Goal: Task Accomplishment & Management: Manage account settings

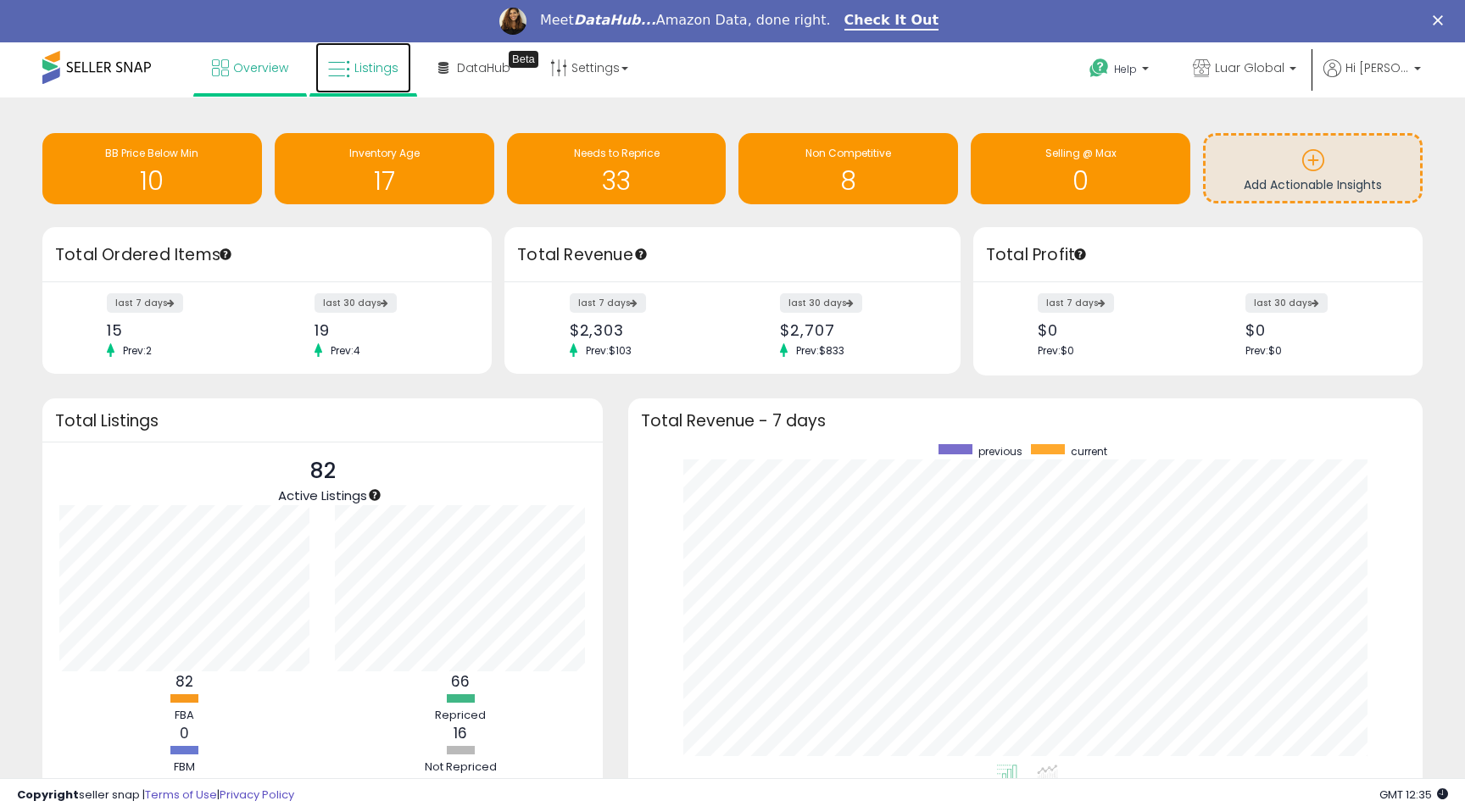
click at [345, 54] on link "Listings" at bounding box center [363, 67] width 96 height 51
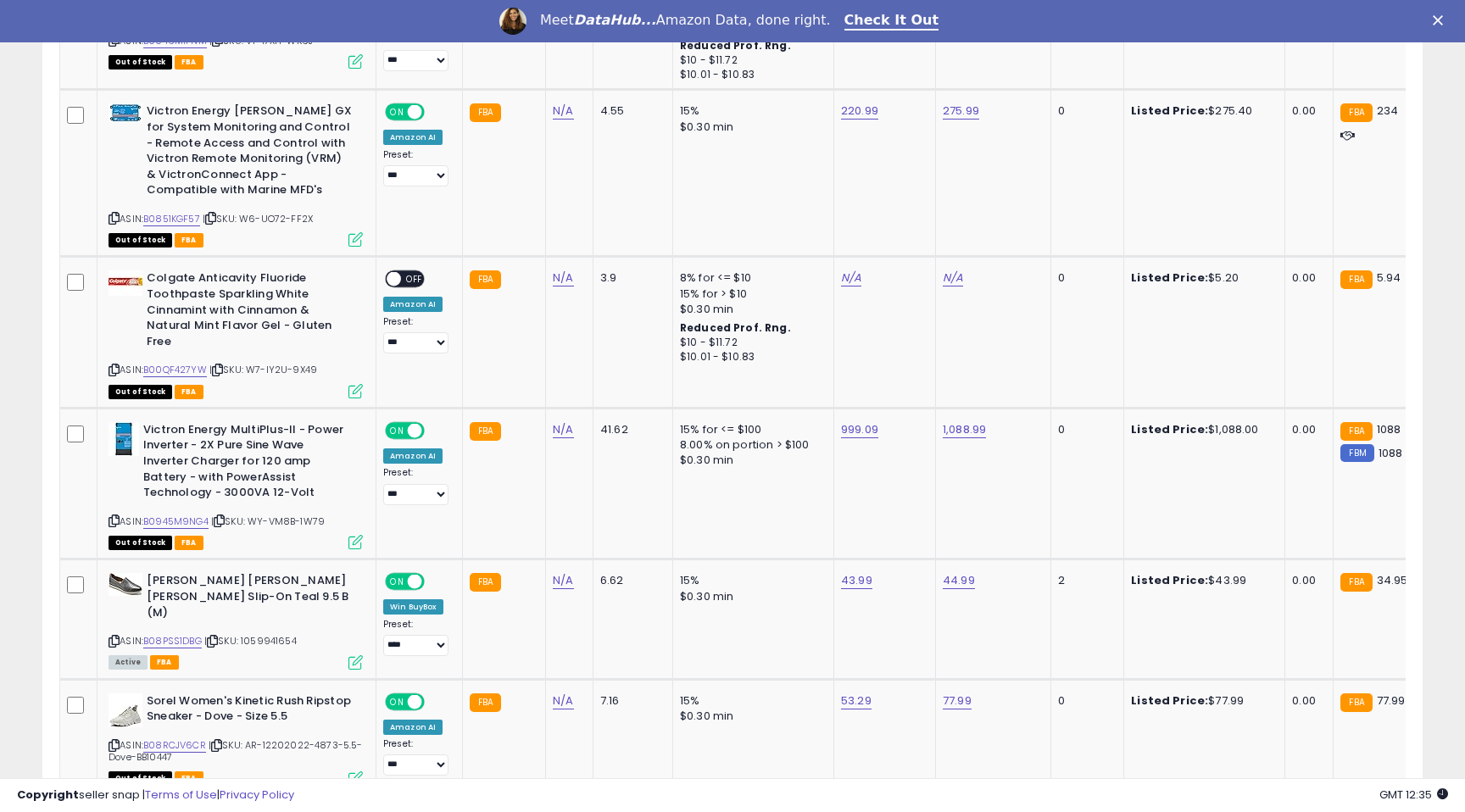
scroll to position [3623, 0]
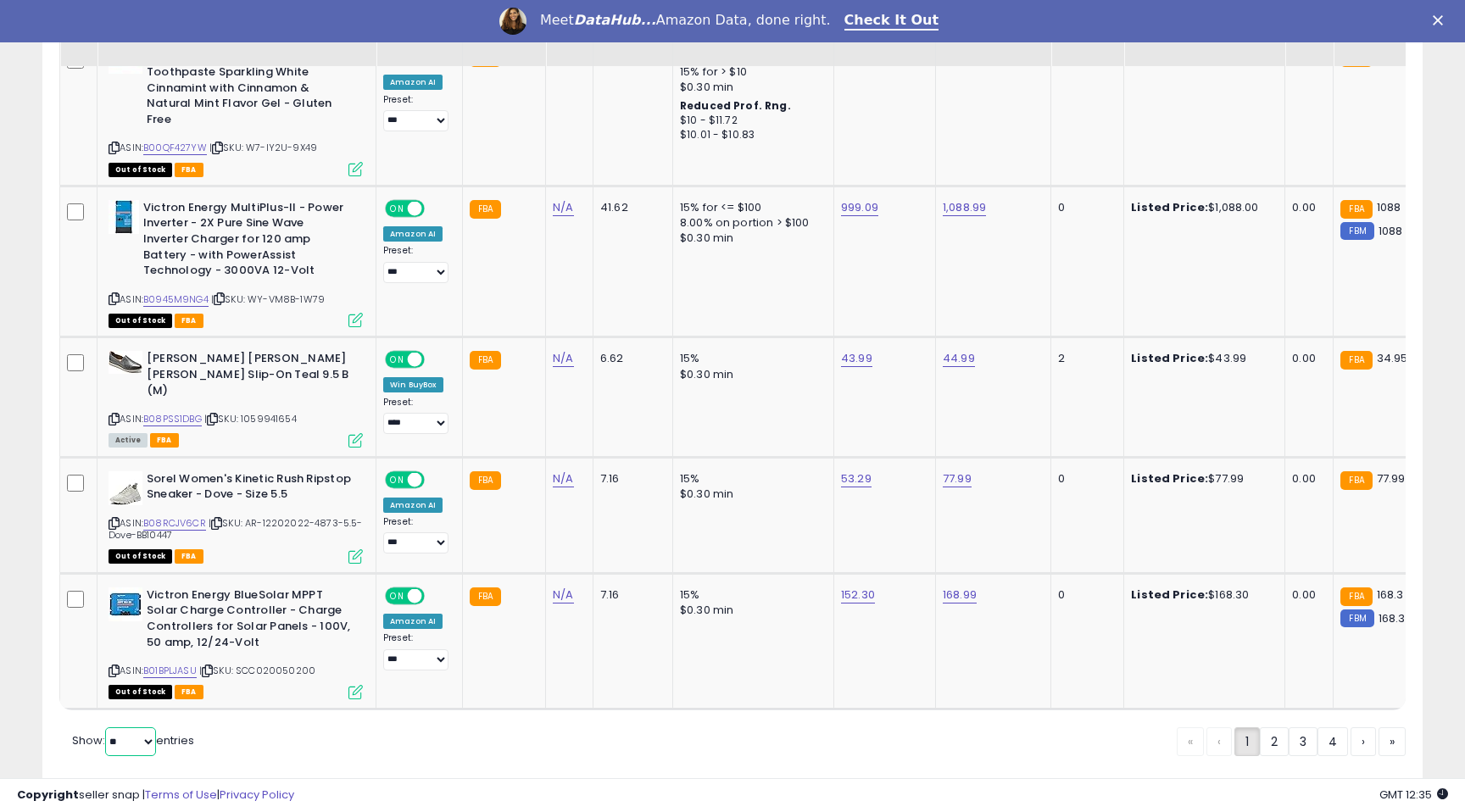
click at [140, 727] on select "** **" at bounding box center [130, 741] width 51 height 29
select select "**"
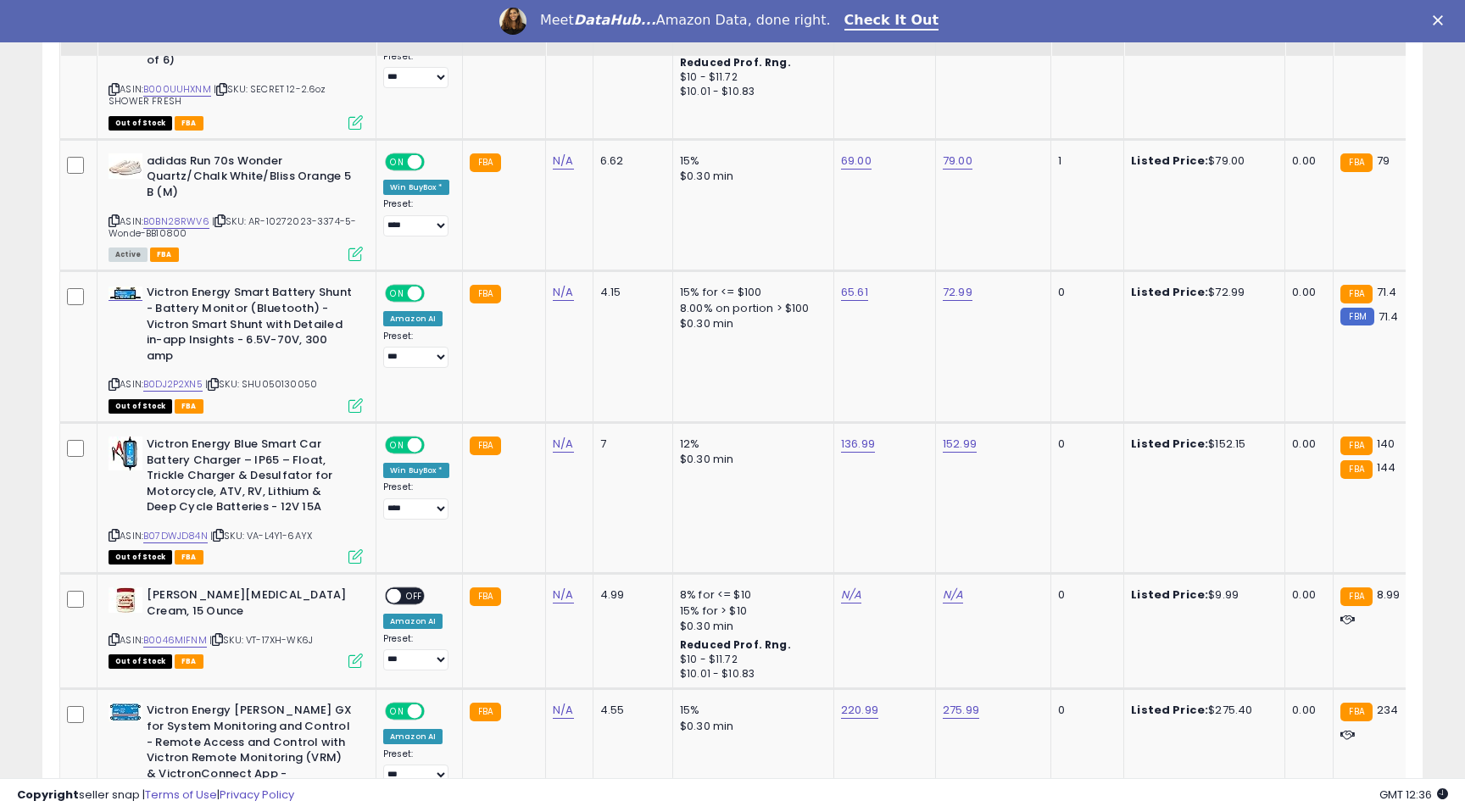
scroll to position [2803, 0]
click at [349, 246] on icon at bounding box center [355, 252] width 14 height 14
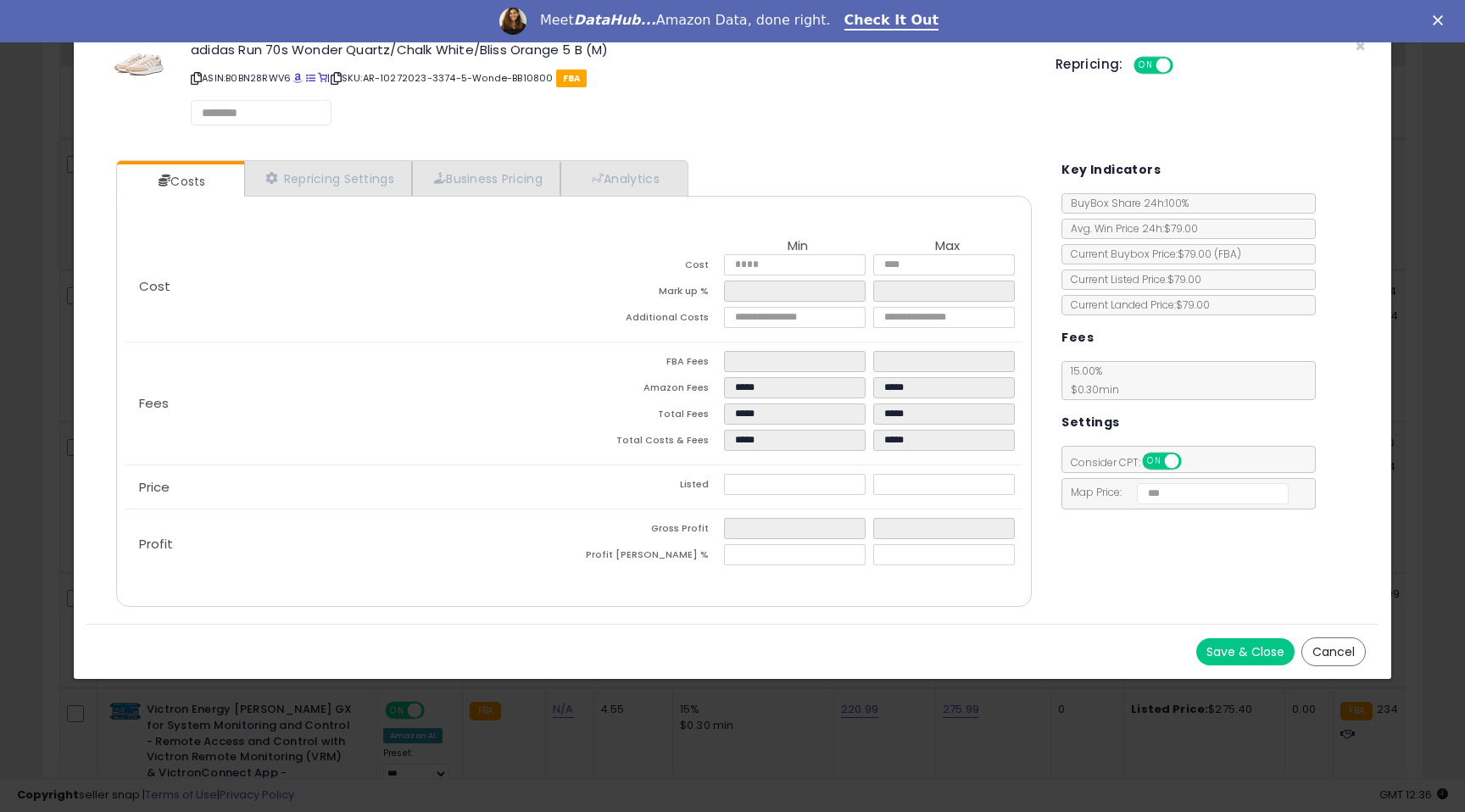
select select "******"
select select "**********"
select select "******"
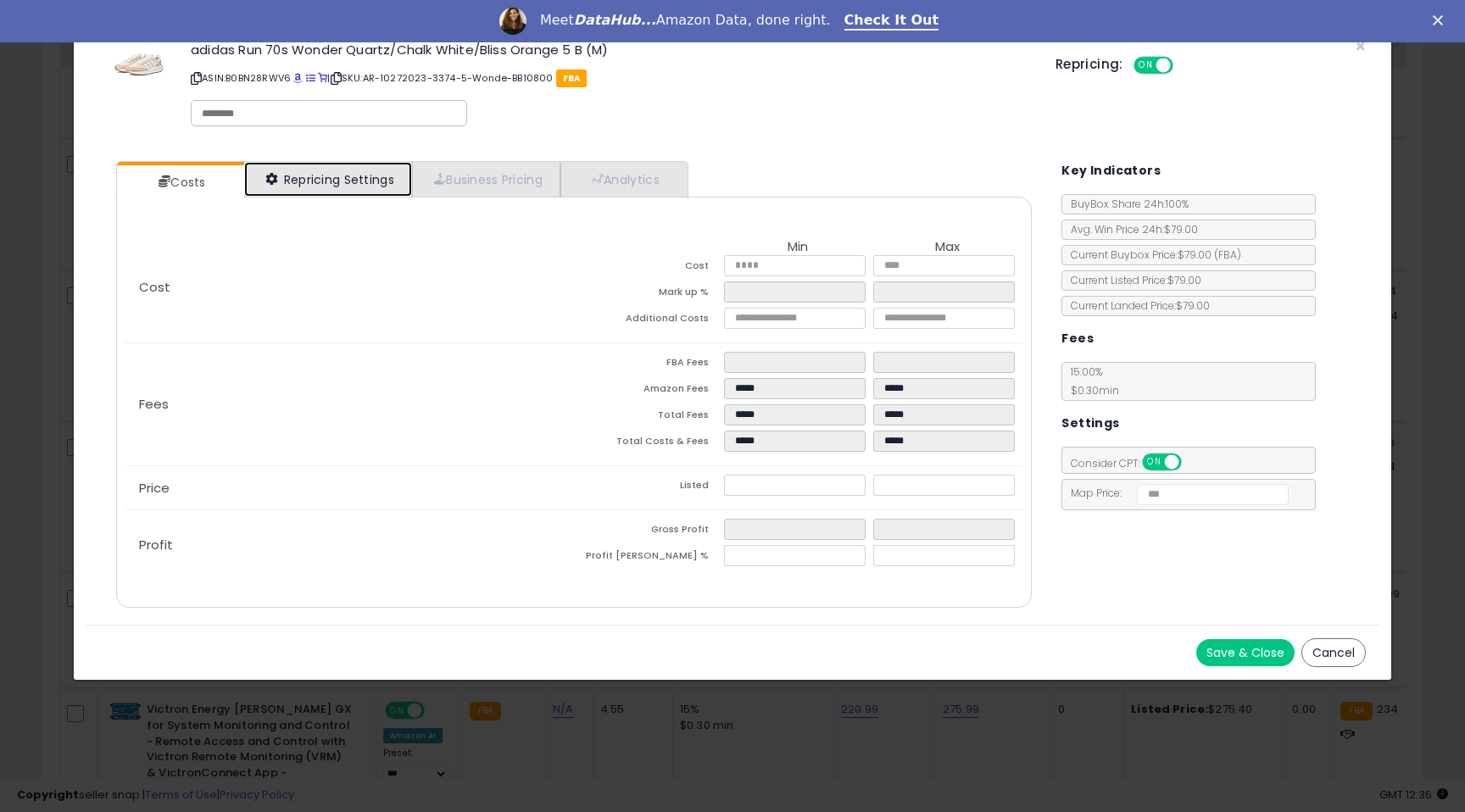
click at [333, 183] on link "Repricing Settings" at bounding box center [328, 179] width 168 height 34
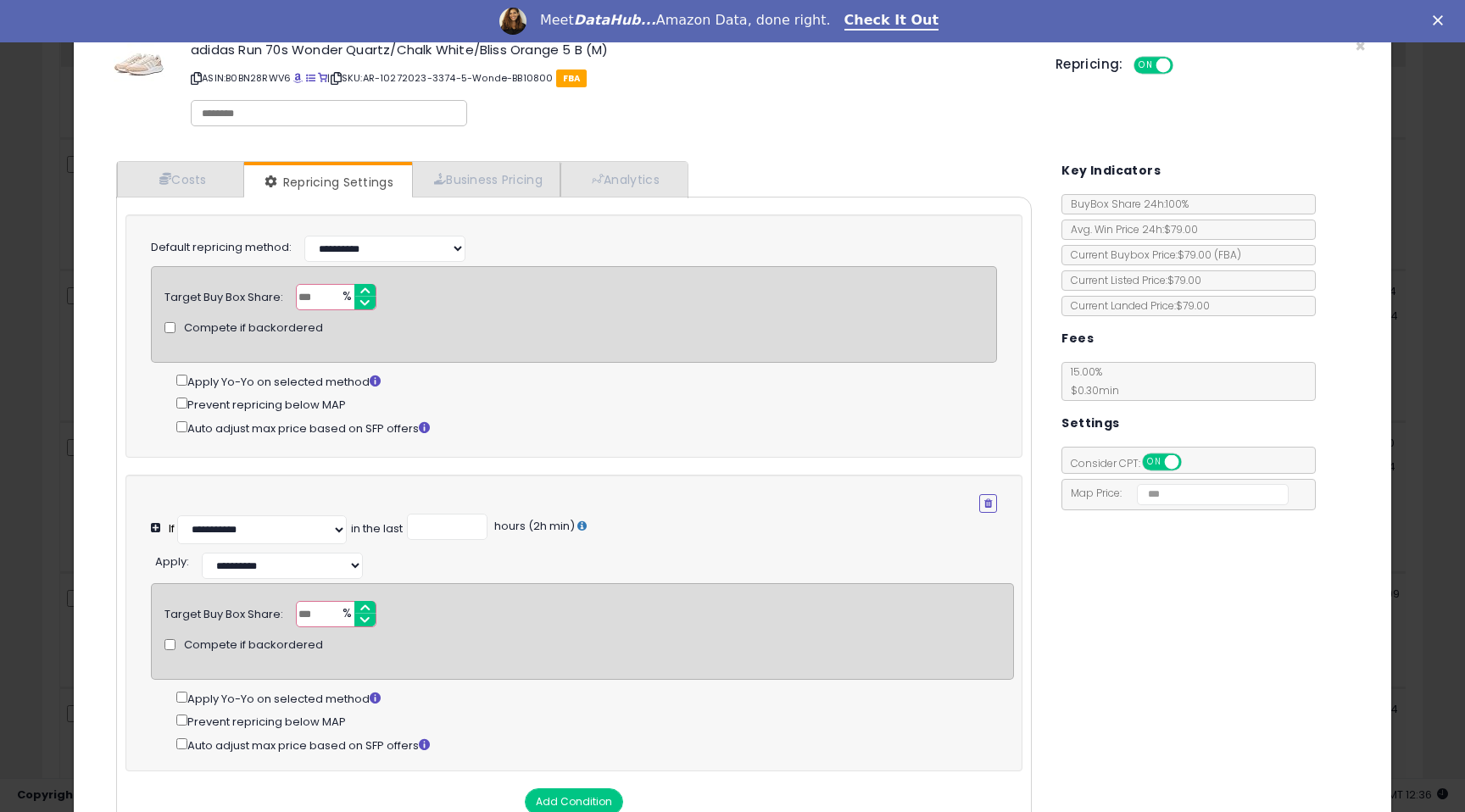
click at [61, 189] on div "× Close adidas Run 70s Wonder Quartz/Chalk White/Bliss Orange 5 B (M) ASIN: B0B…" at bounding box center [732, 406] width 1465 height 812
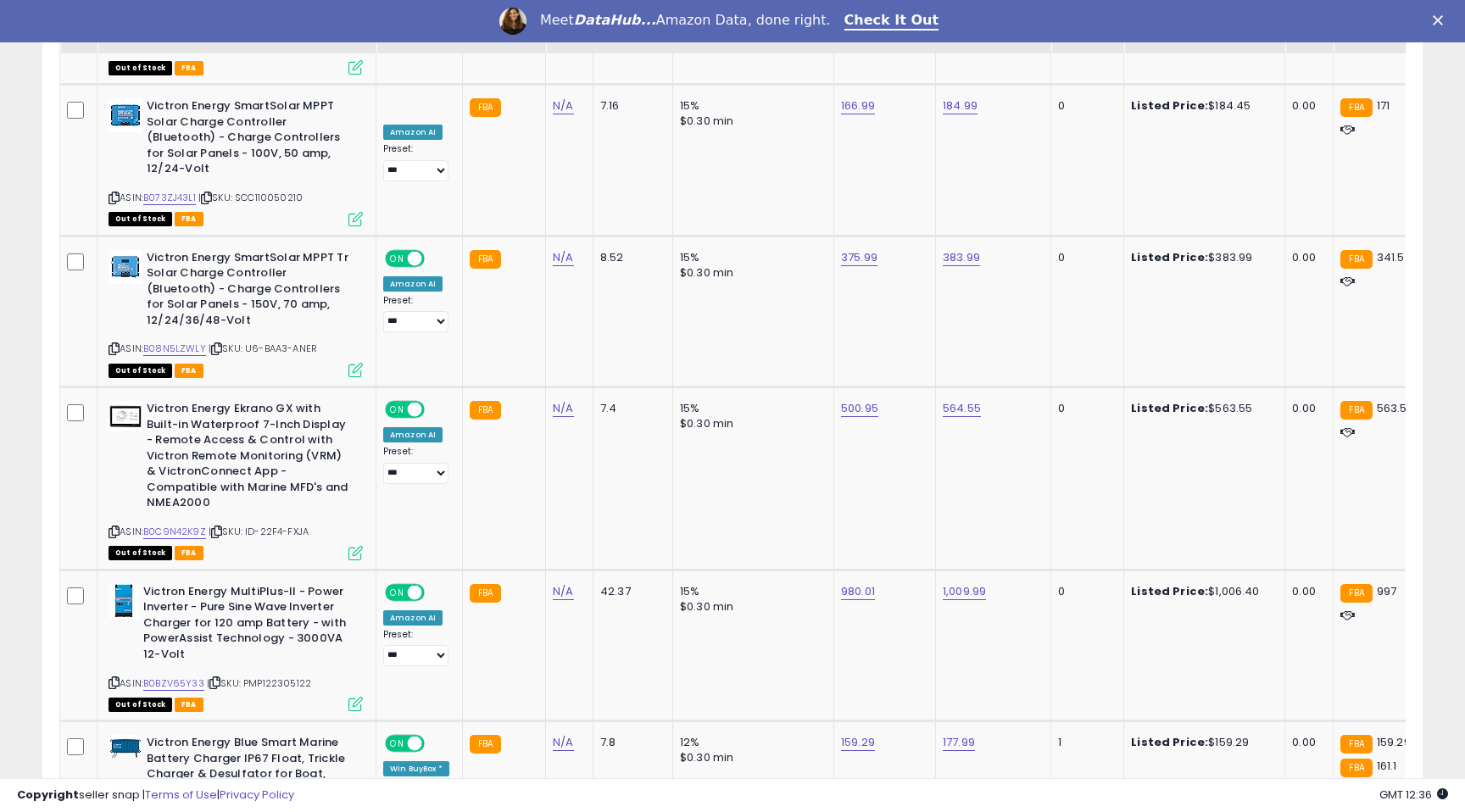
scroll to position [6862, 0]
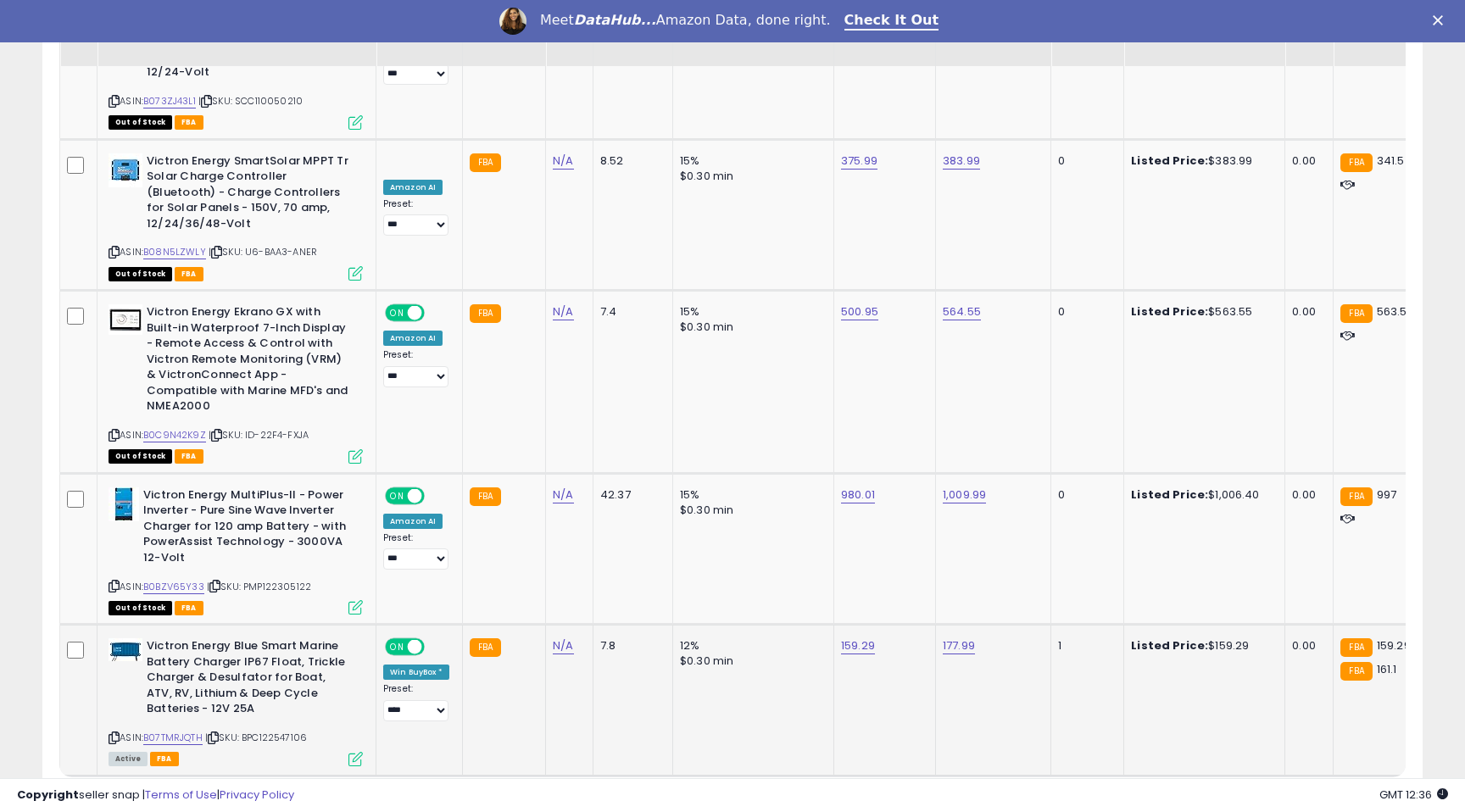
click at [355, 752] on icon at bounding box center [355, 759] width 14 height 14
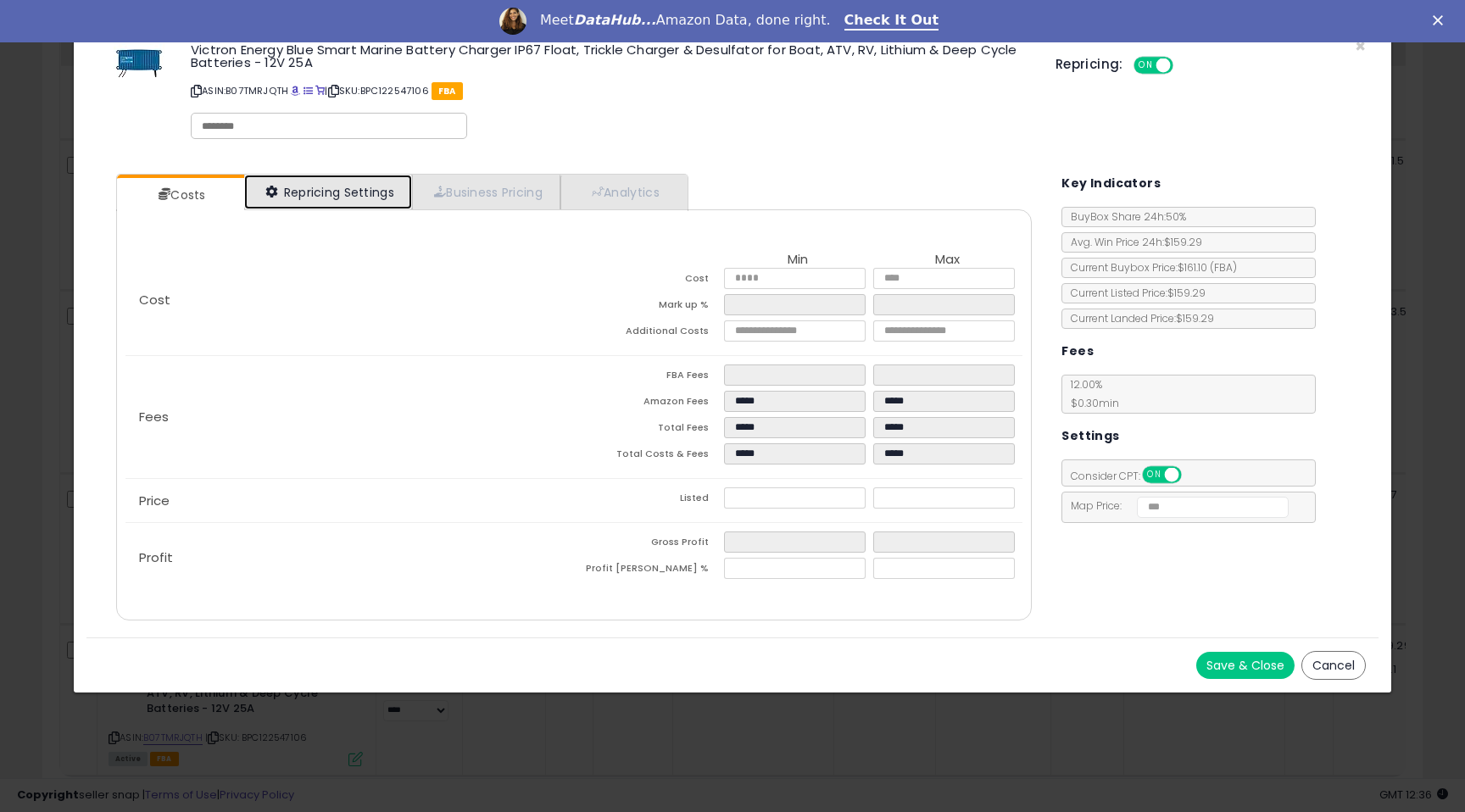
click at [287, 193] on link "Repricing Settings" at bounding box center [328, 192] width 168 height 34
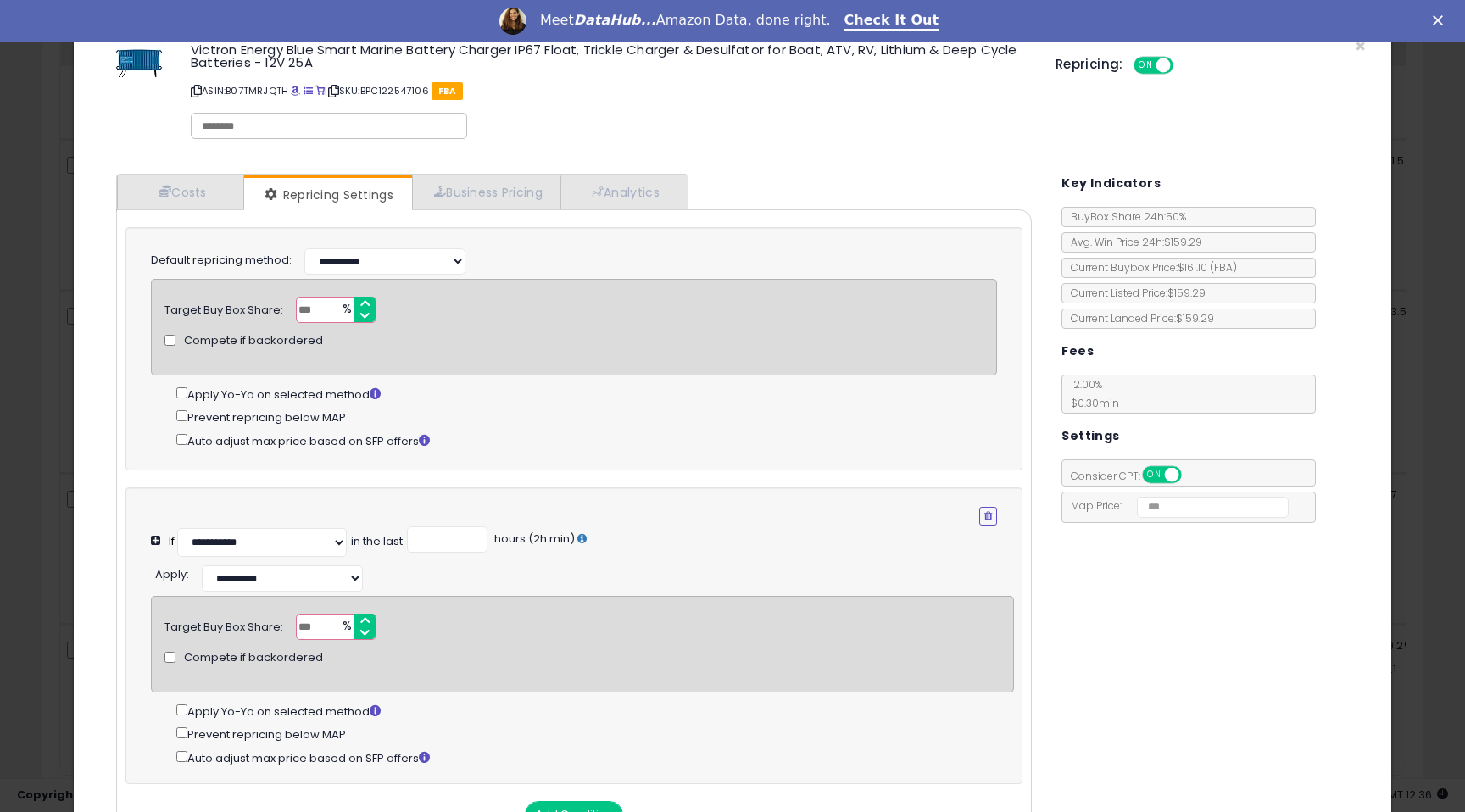
click at [41, 441] on div "× Close Victron Energy Blue Smart Marine Battery Charger IP67 Float, Trickle Ch…" at bounding box center [732, 406] width 1465 height 812
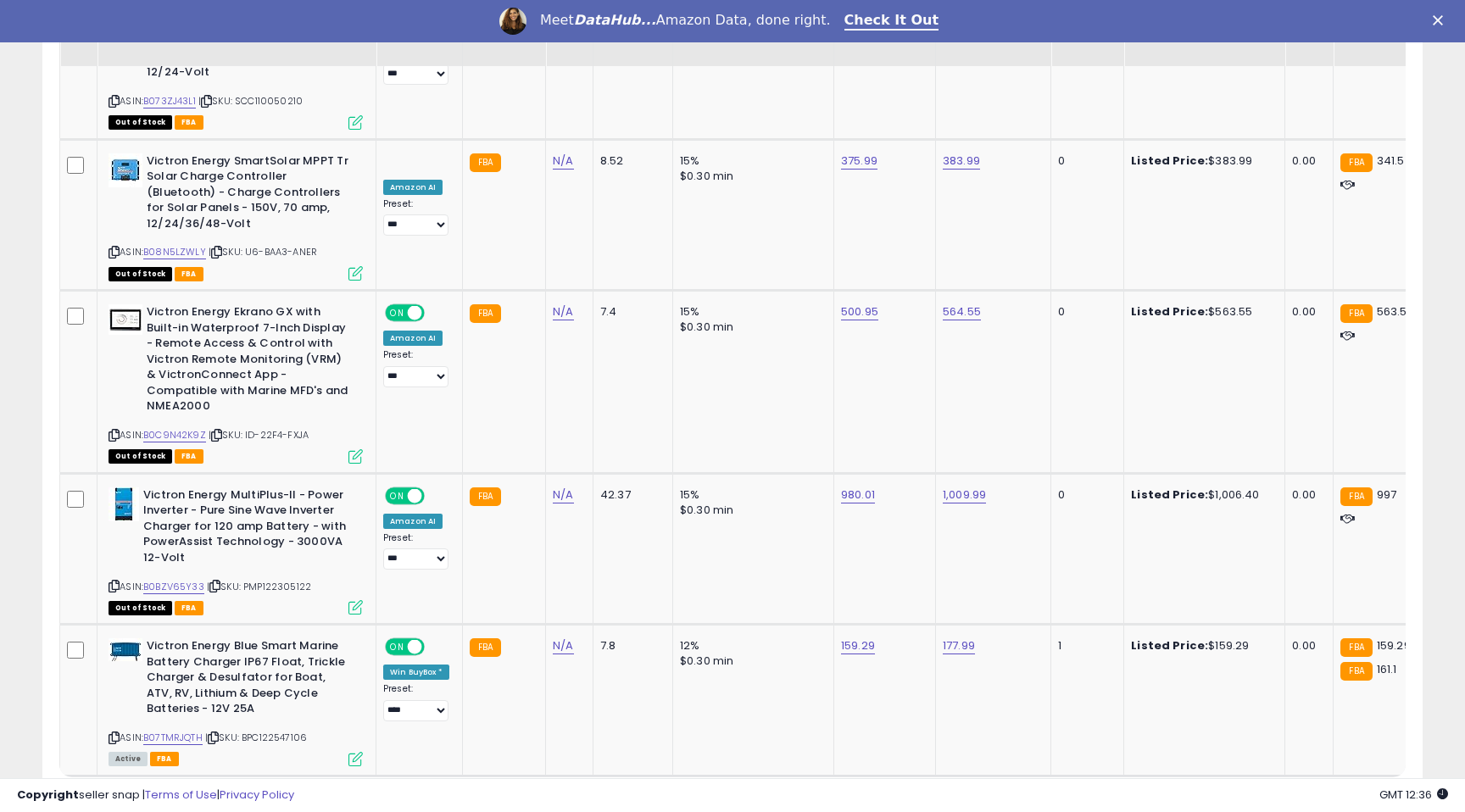
click at [1323, 794] on link "2" at bounding box center [1333, 808] width 29 height 29
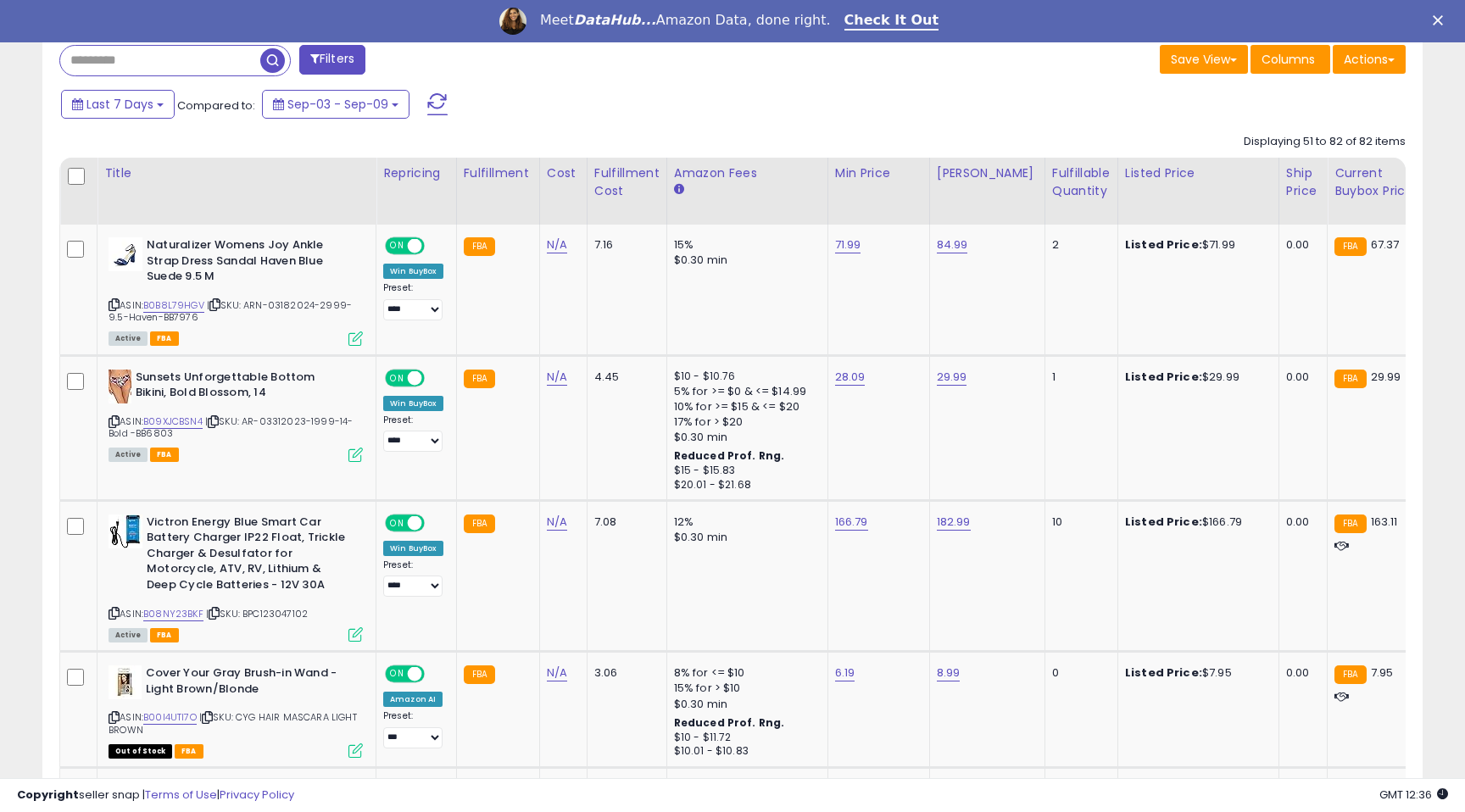
scroll to position [709, 0]
click at [347, 348] on td "Naturalizer Womens Joy Ankle Strap Dress Sandal Haven Blue Suede 9.5 M ASIN: B0…" at bounding box center [237, 288] width 279 height 131
click at [347, 343] on td "Naturalizer Womens Joy Ankle Strap Dress Sandal Haven Blue Suede 9.5 M ASIN: B0…" at bounding box center [237, 288] width 279 height 131
click at [354, 331] on icon at bounding box center [355, 337] width 14 height 14
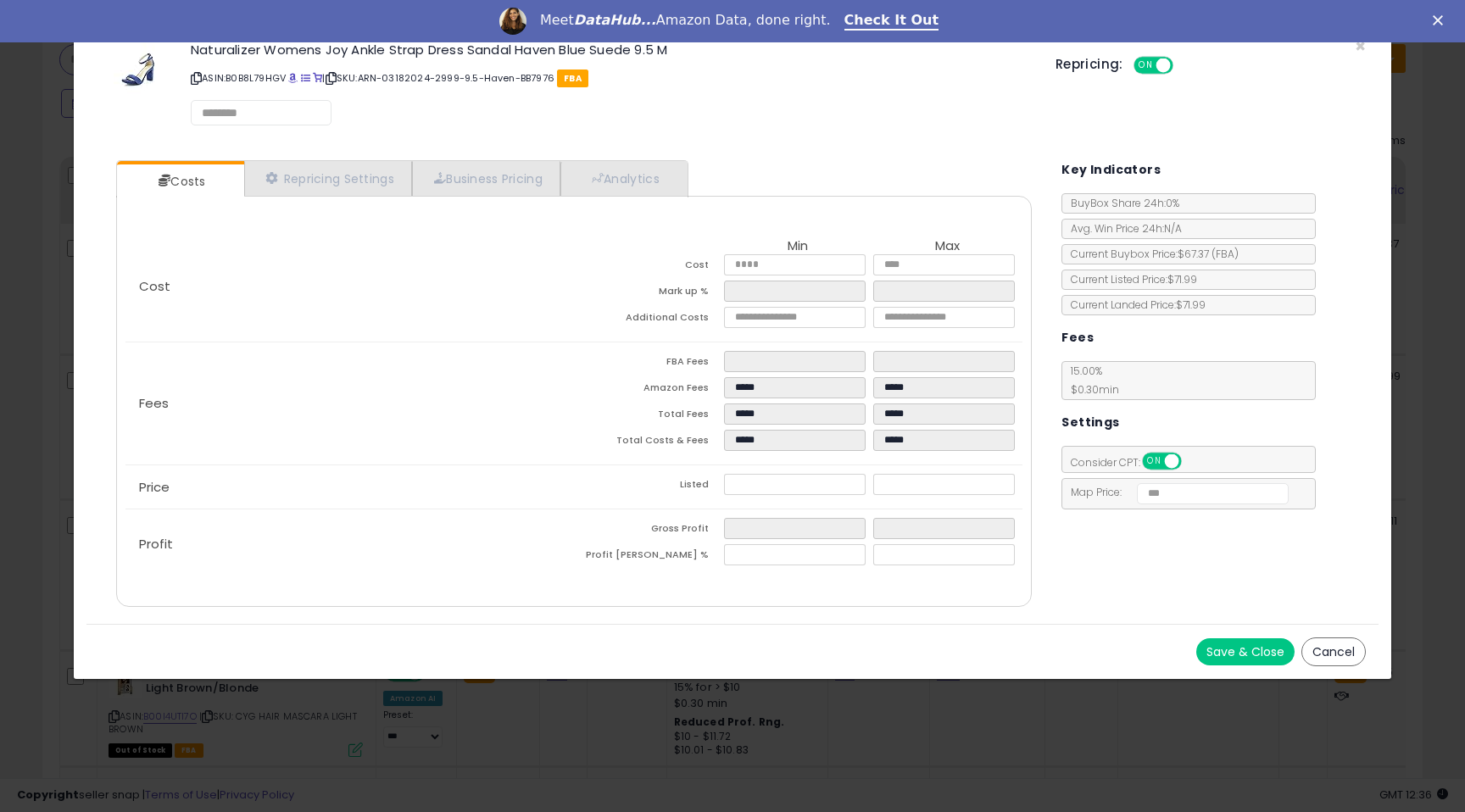
select select "******"
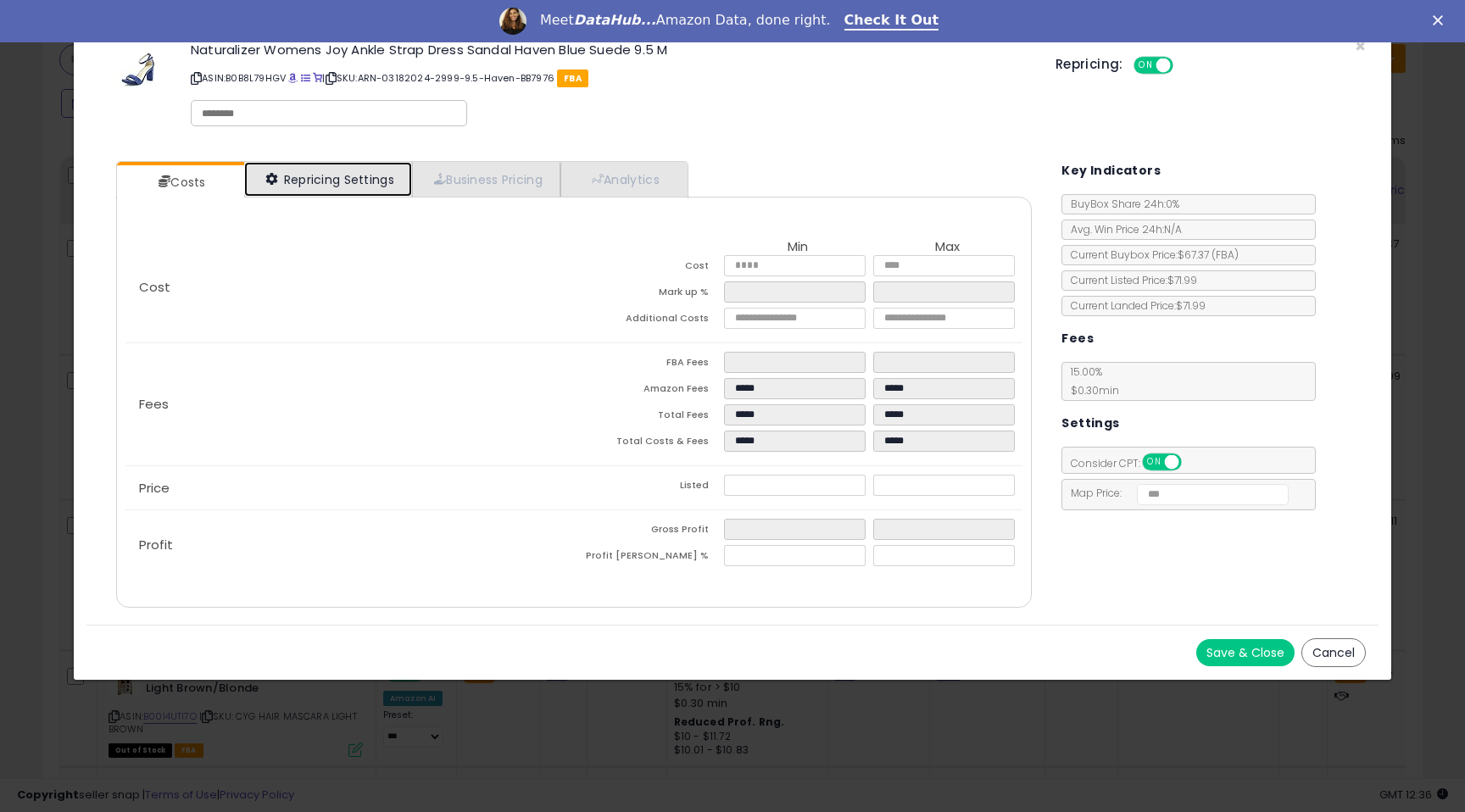
click at [323, 179] on link "Repricing Settings" at bounding box center [328, 179] width 168 height 34
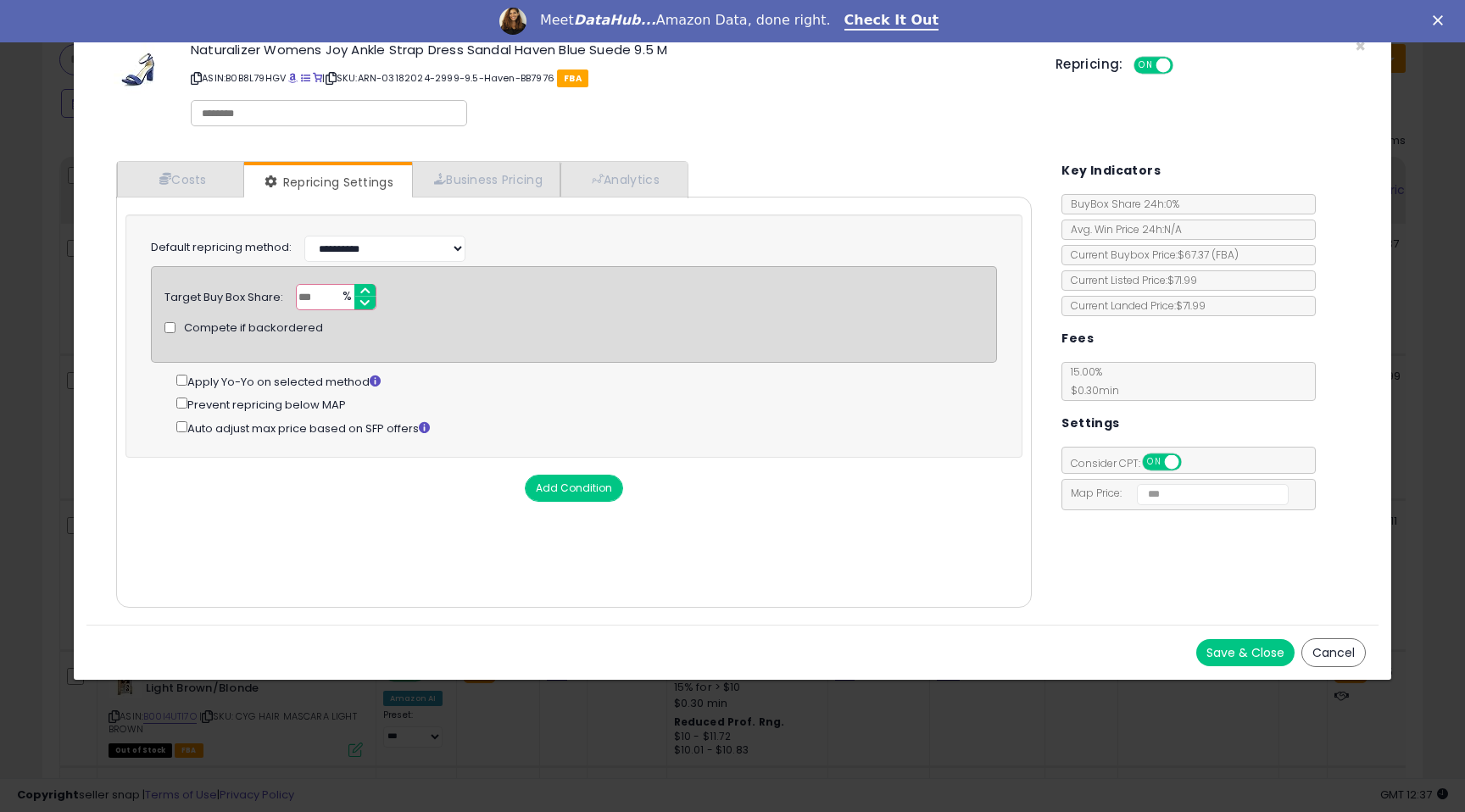
click at [21, 321] on div "× Close Naturalizer Womens Joy Ankle Strap Dress Sandal Haven Blue Suede 9.5 M …" at bounding box center [732, 406] width 1465 height 812
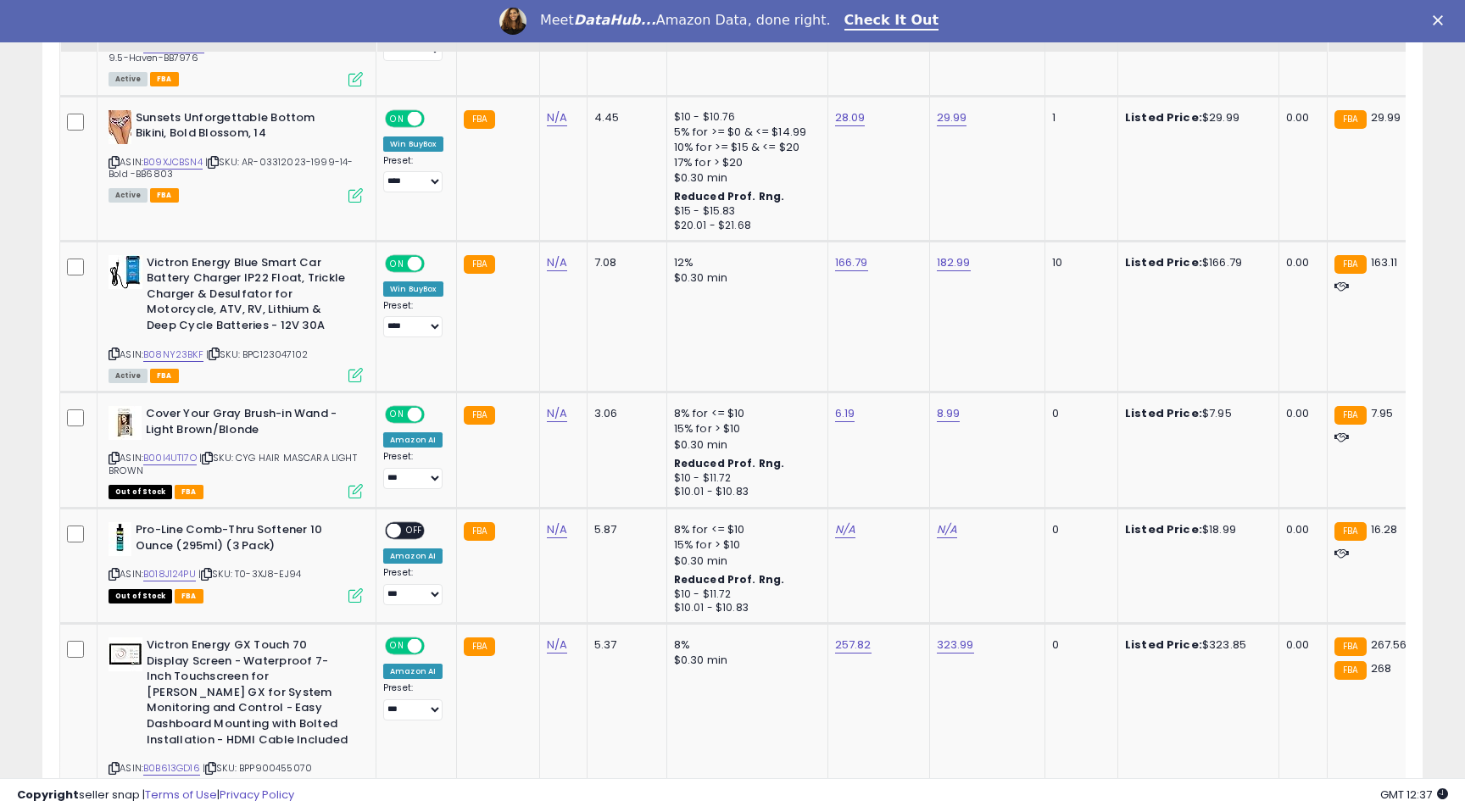
scroll to position [983, 0]
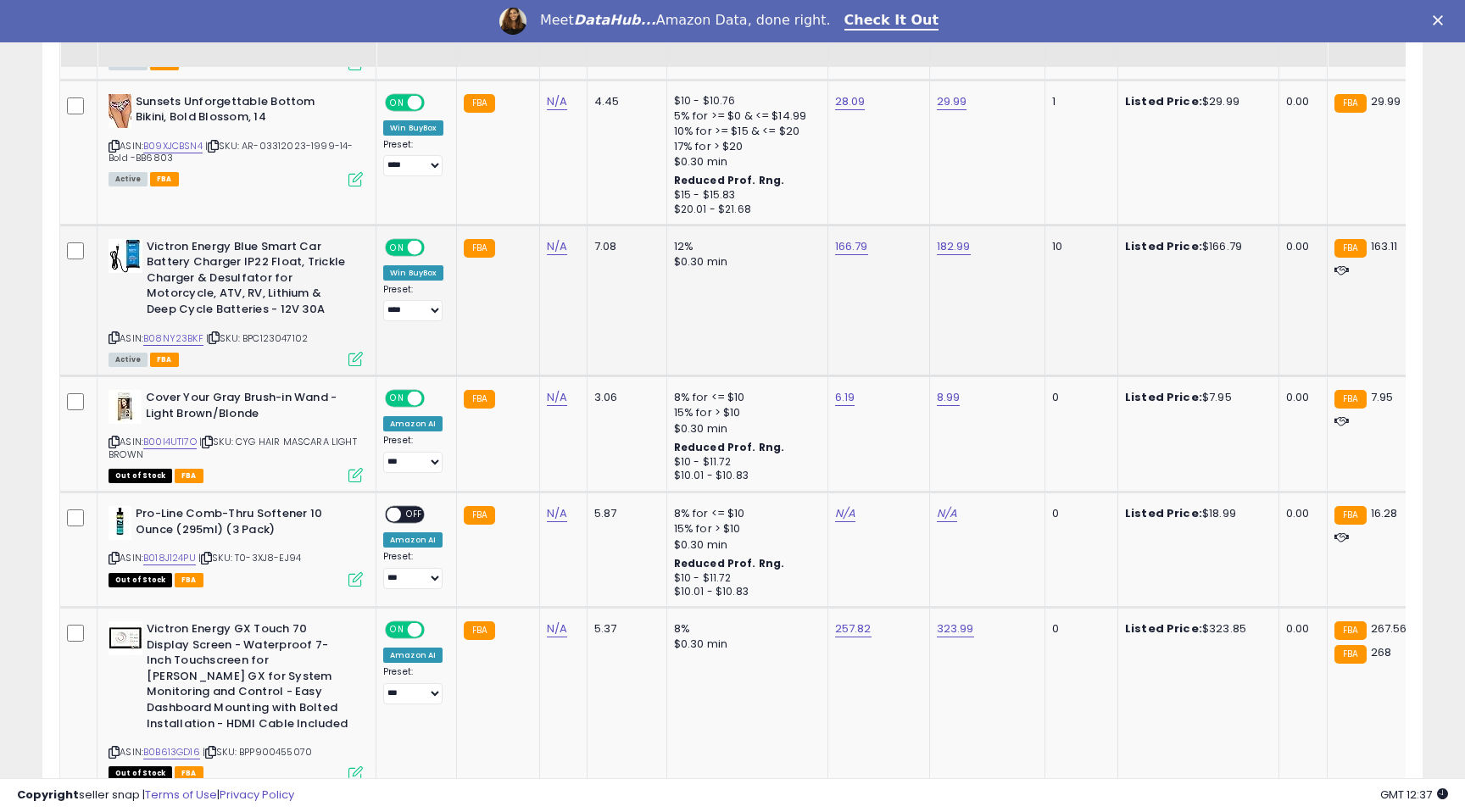
click at [353, 353] on icon at bounding box center [355, 358] width 14 height 14
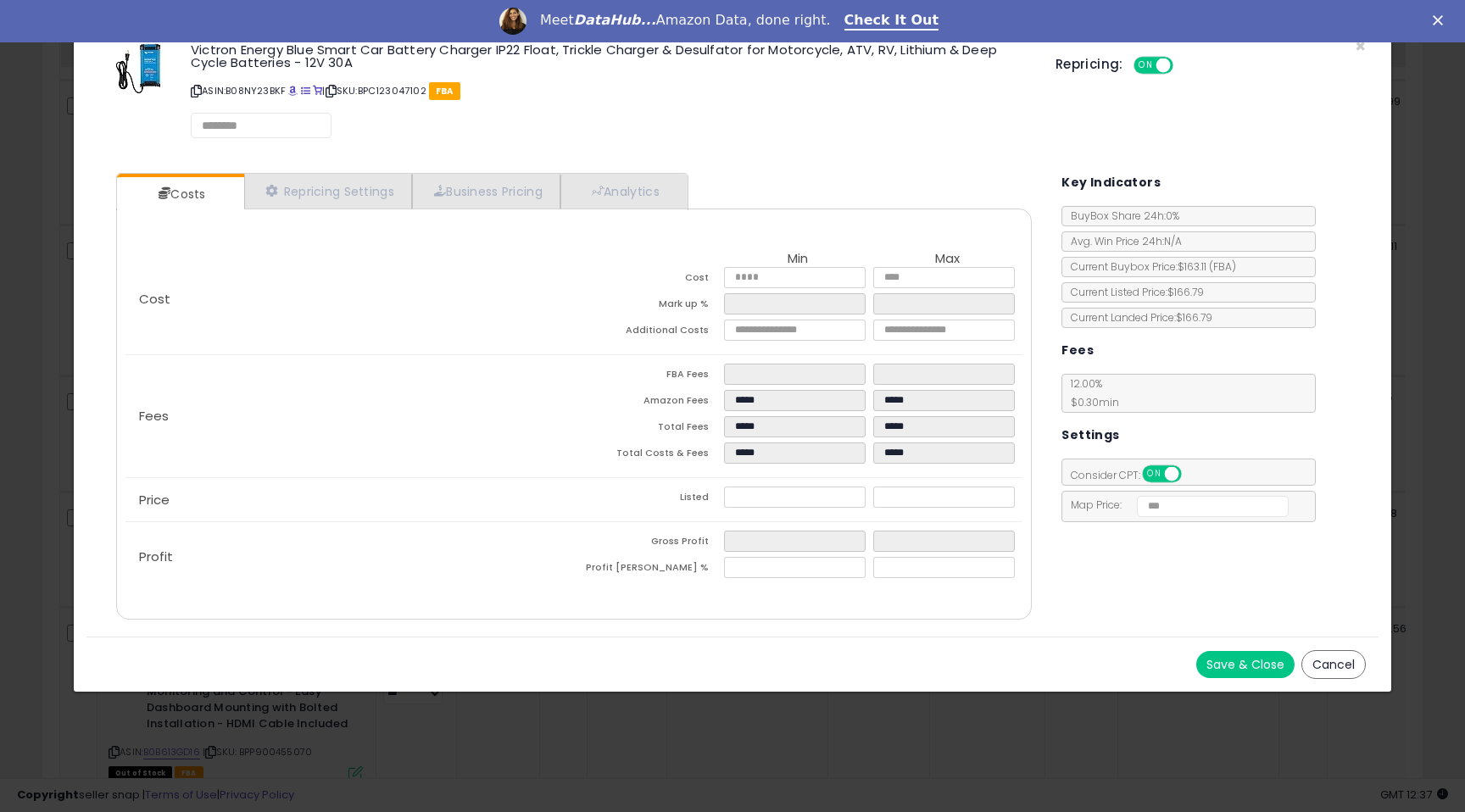
select select "******"
click at [319, 194] on link "Repricing Settings" at bounding box center [328, 192] width 168 height 34
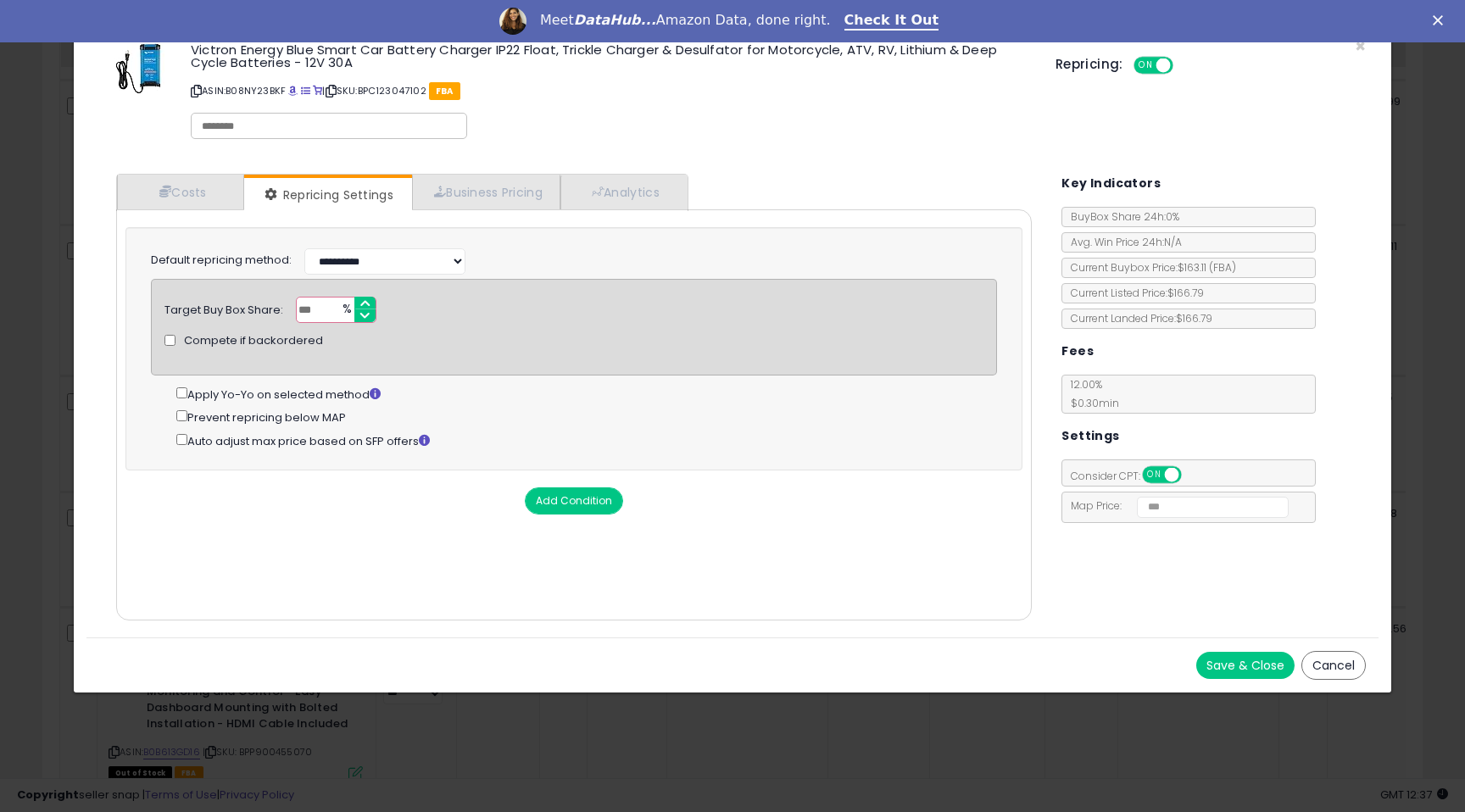
click at [70, 289] on div "× Close Victron Energy Blue Smart Car Battery Charger IP22 Float, Trickle Charg…" at bounding box center [732, 406] width 1465 height 812
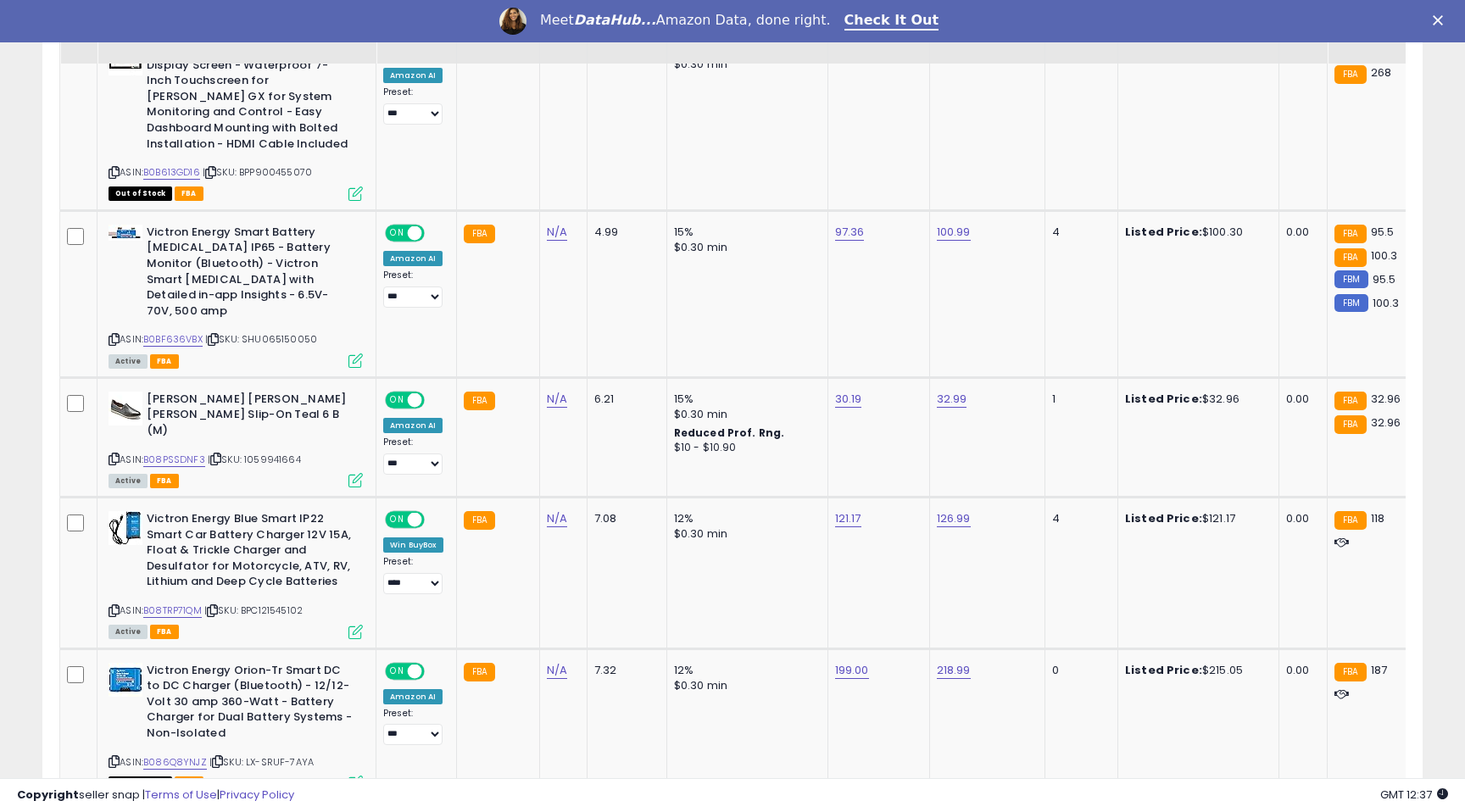
scroll to position [1591, 0]
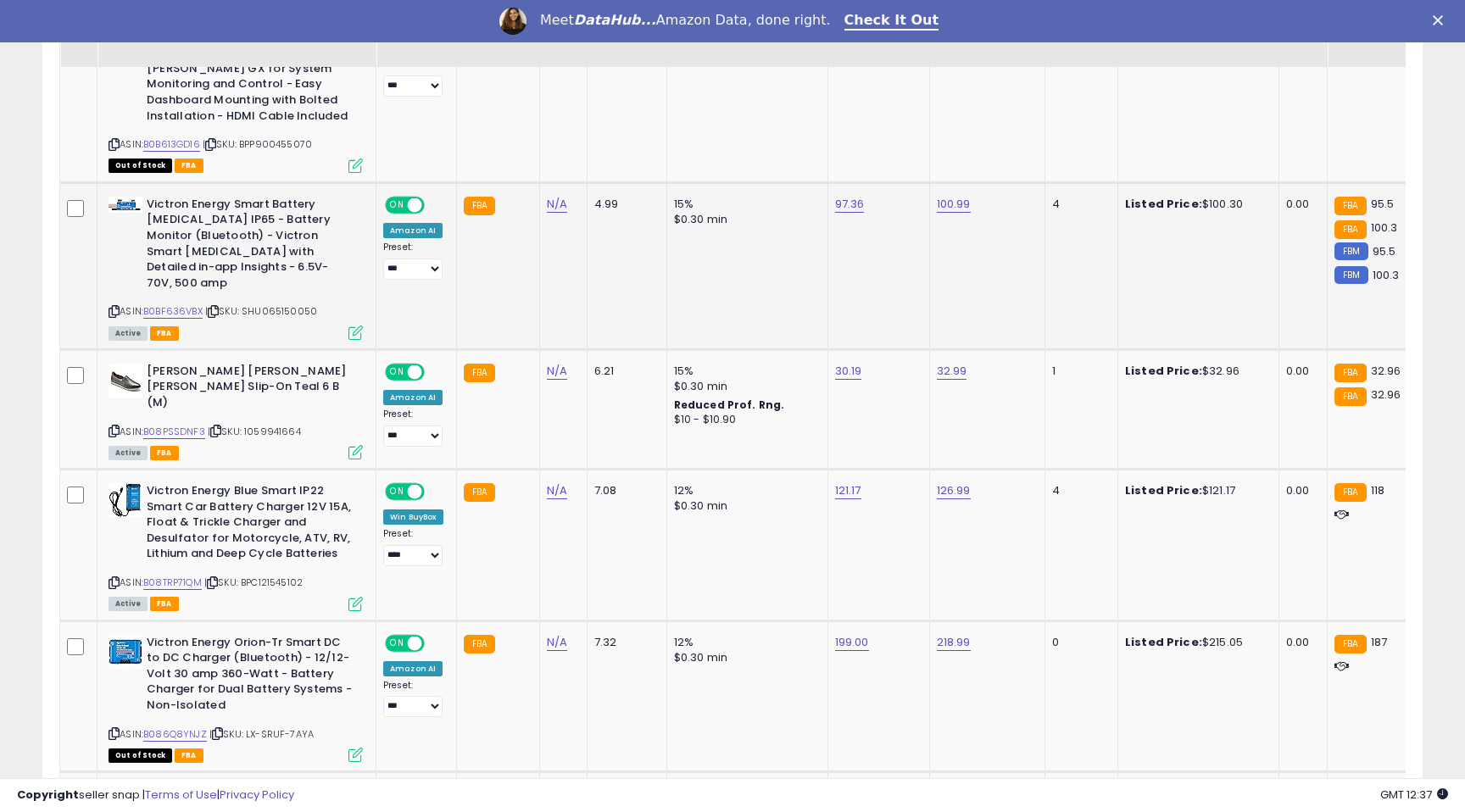
click at [359, 326] on icon at bounding box center [355, 332] width 14 height 14
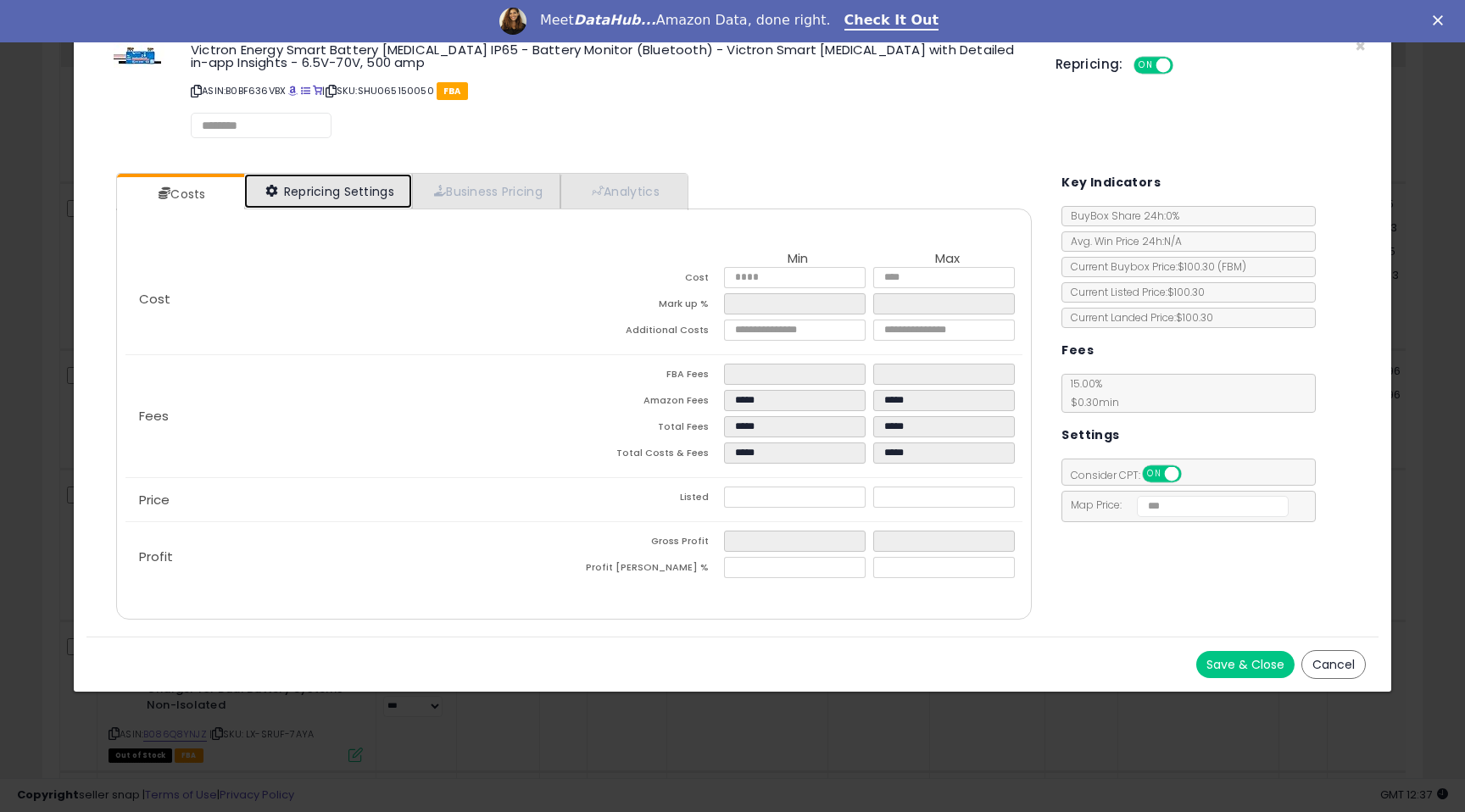
click at [309, 203] on link "Repricing Settings" at bounding box center [328, 191] width 168 height 34
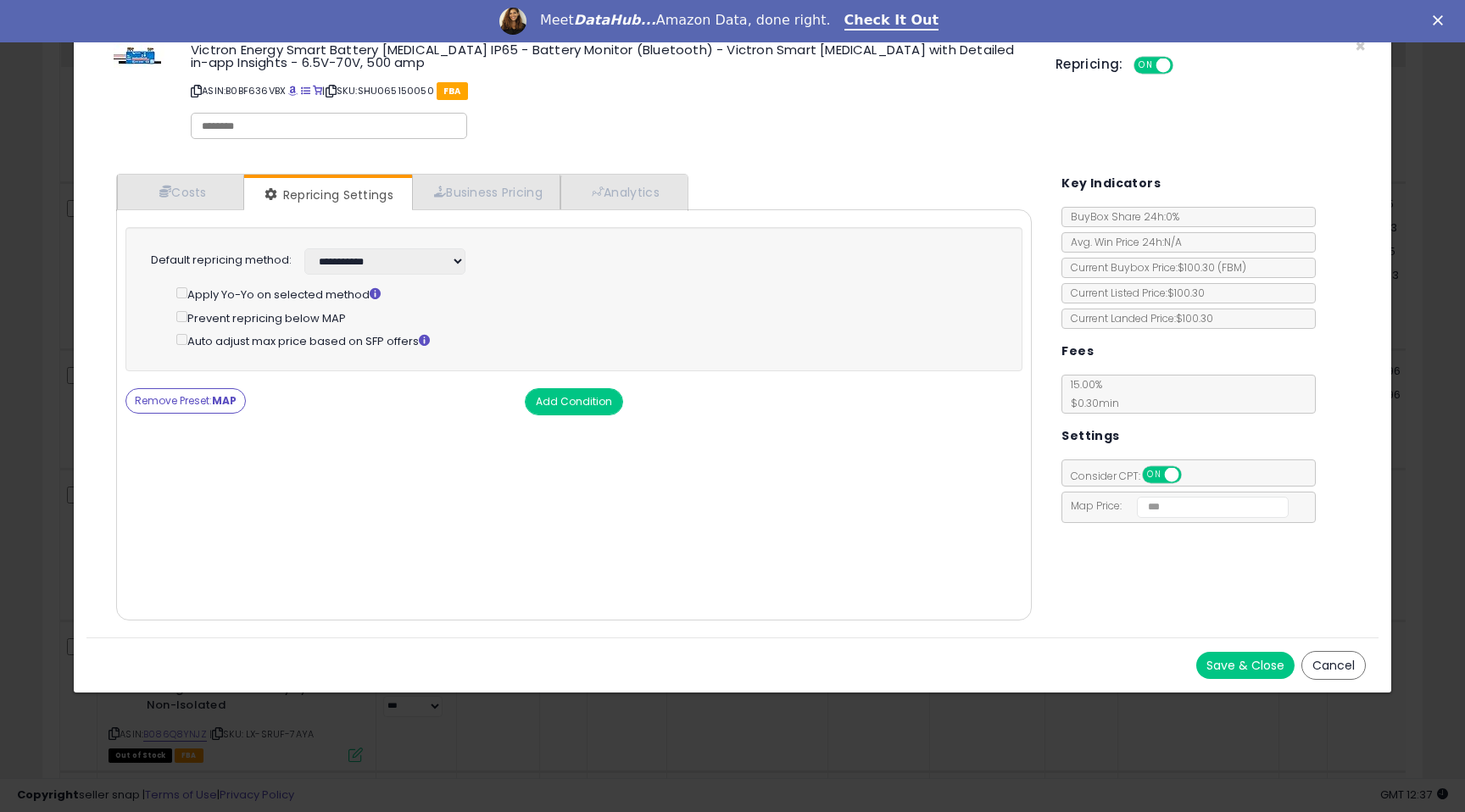
click at [225, 401] on strong "MAP" at bounding box center [225, 400] width 25 height 14
click at [324, 256] on select "**********" at bounding box center [384, 261] width 162 height 26
select select "******"
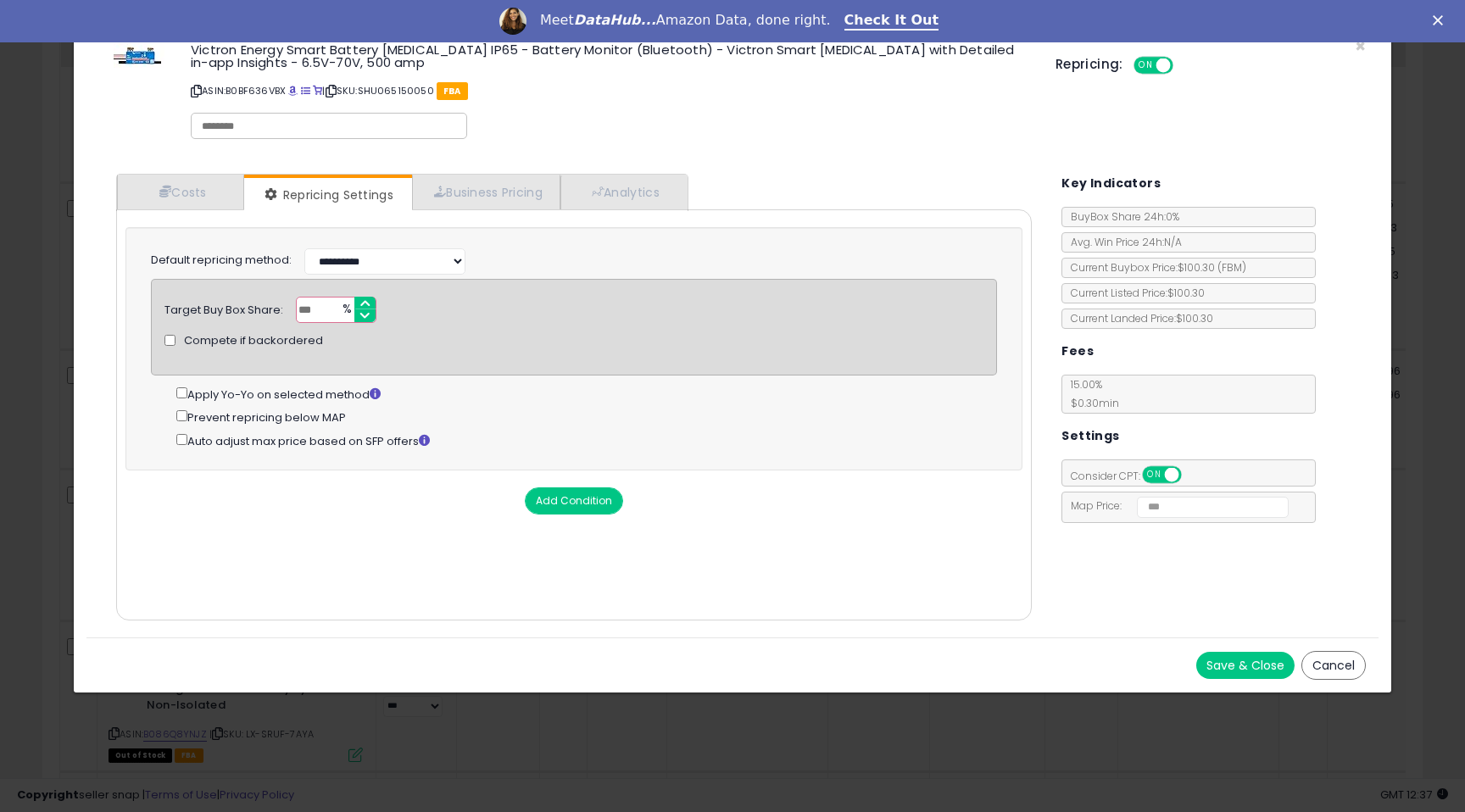
click at [1218, 652] on button "Save & Close" at bounding box center [1245, 665] width 98 height 27
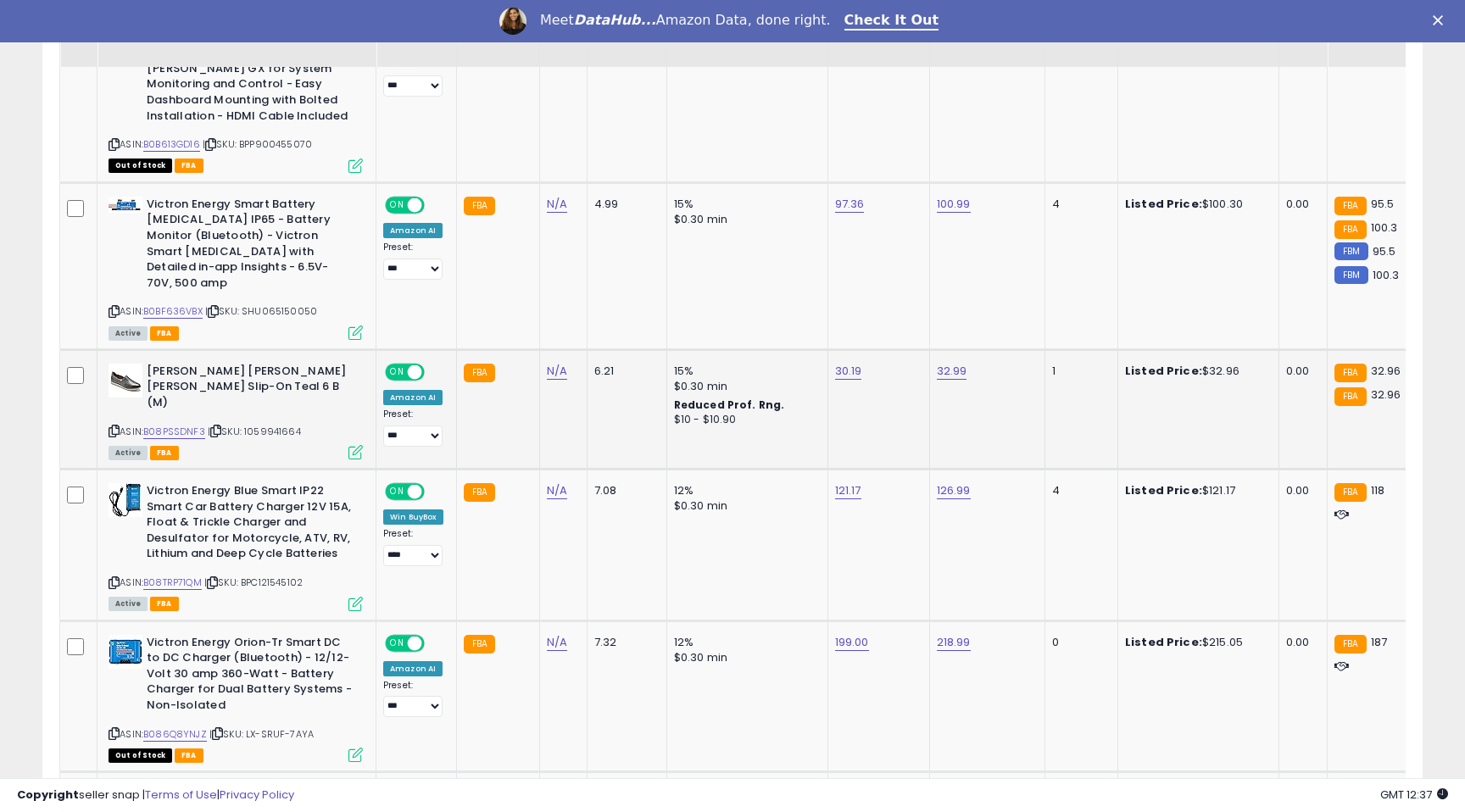
click at [357, 445] on icon at bounding box center [355, 452] width 14 height 14
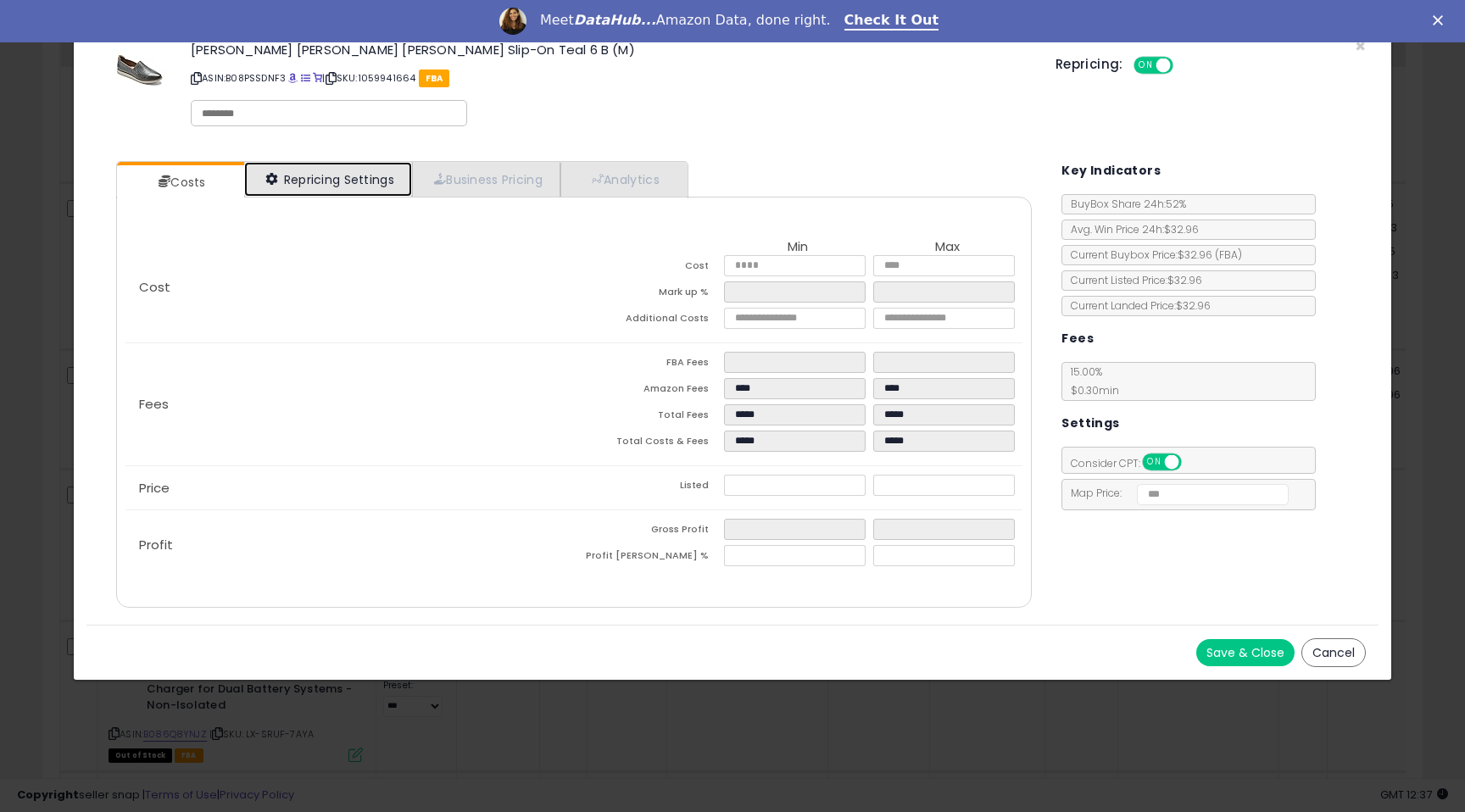
click at [291, 191] on link "Repricing Settings" at bounding box center [328, 179] width 168 height 34
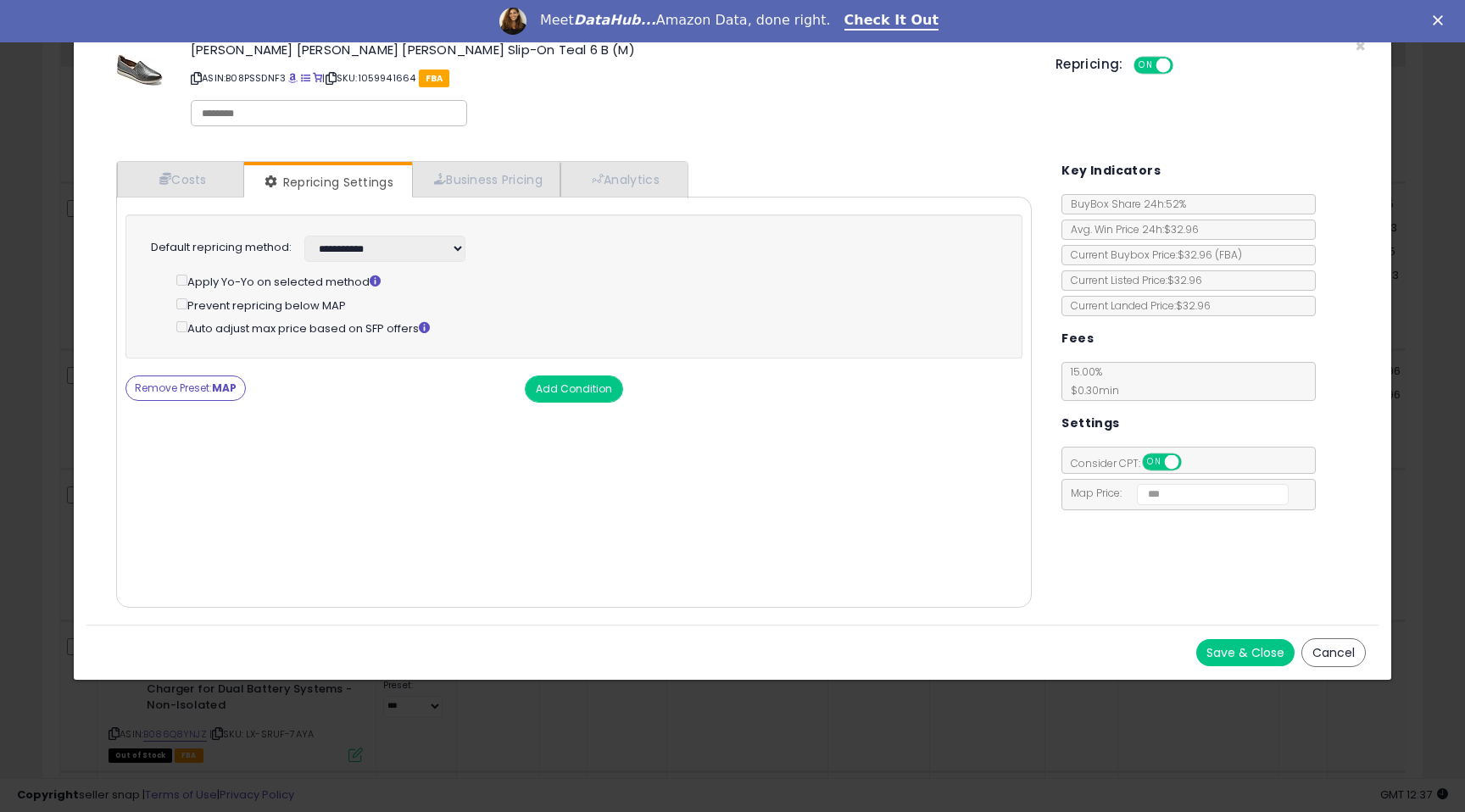
click at [232, 386] on strong "MAP" at bounding box center [225, 387] width 25 height 14
click at [327, 250] on select "**********" at bounding box center [384, 248] width 162 height 26
select select "******"
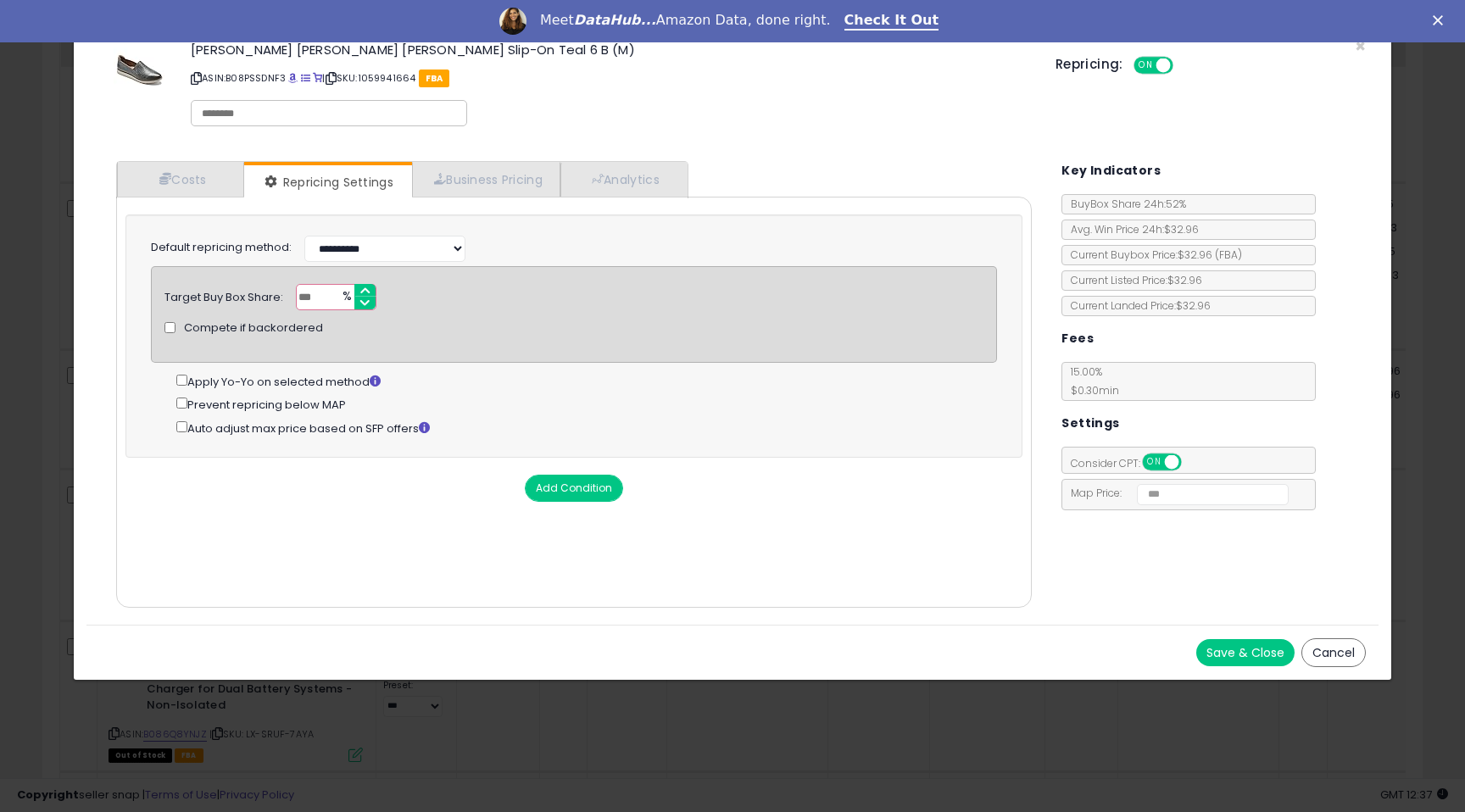
click at [1225, 659] on button "Save & Close" at bounding box center [1245, 652] width 98 height 27
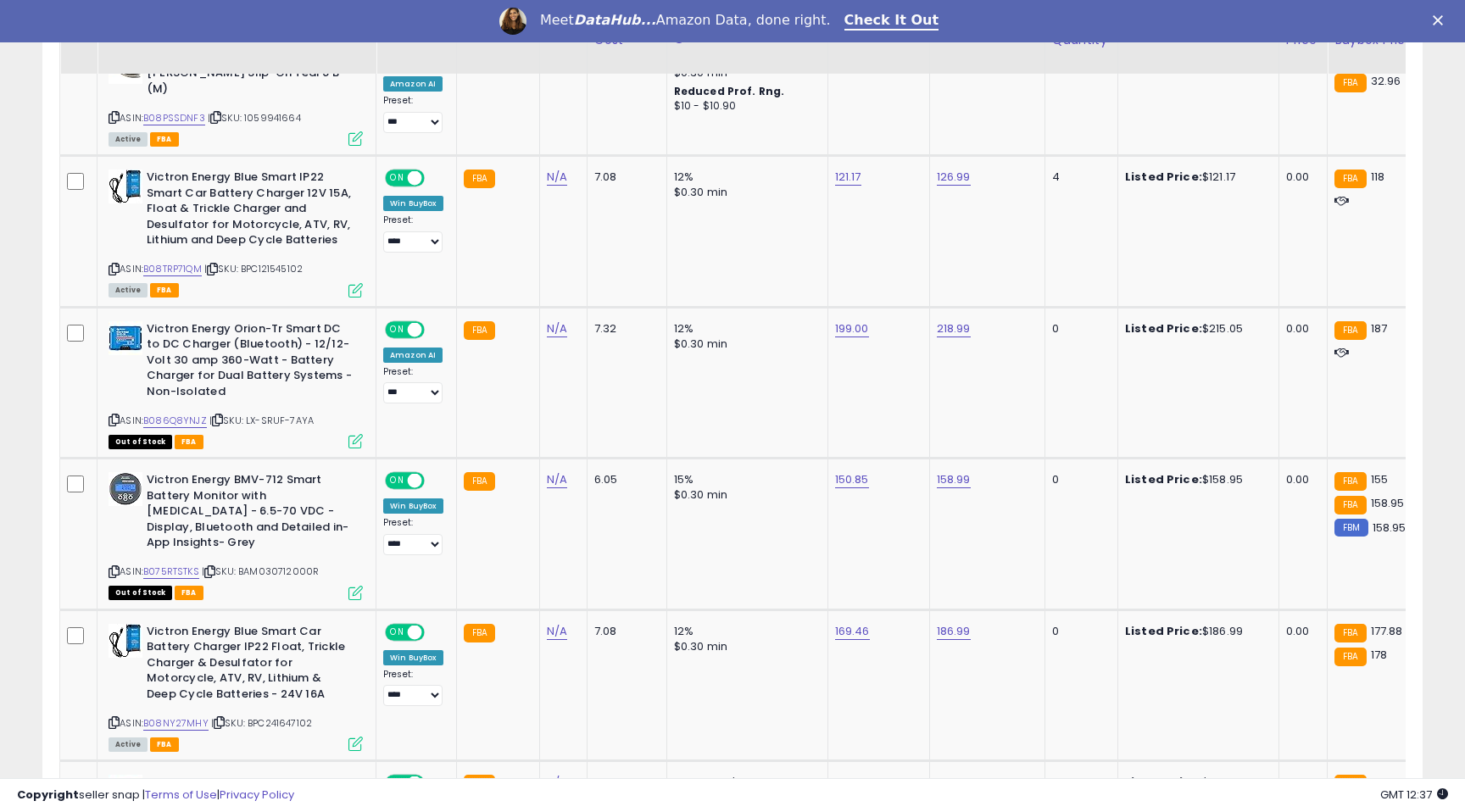
scroll to position [1913, 0]
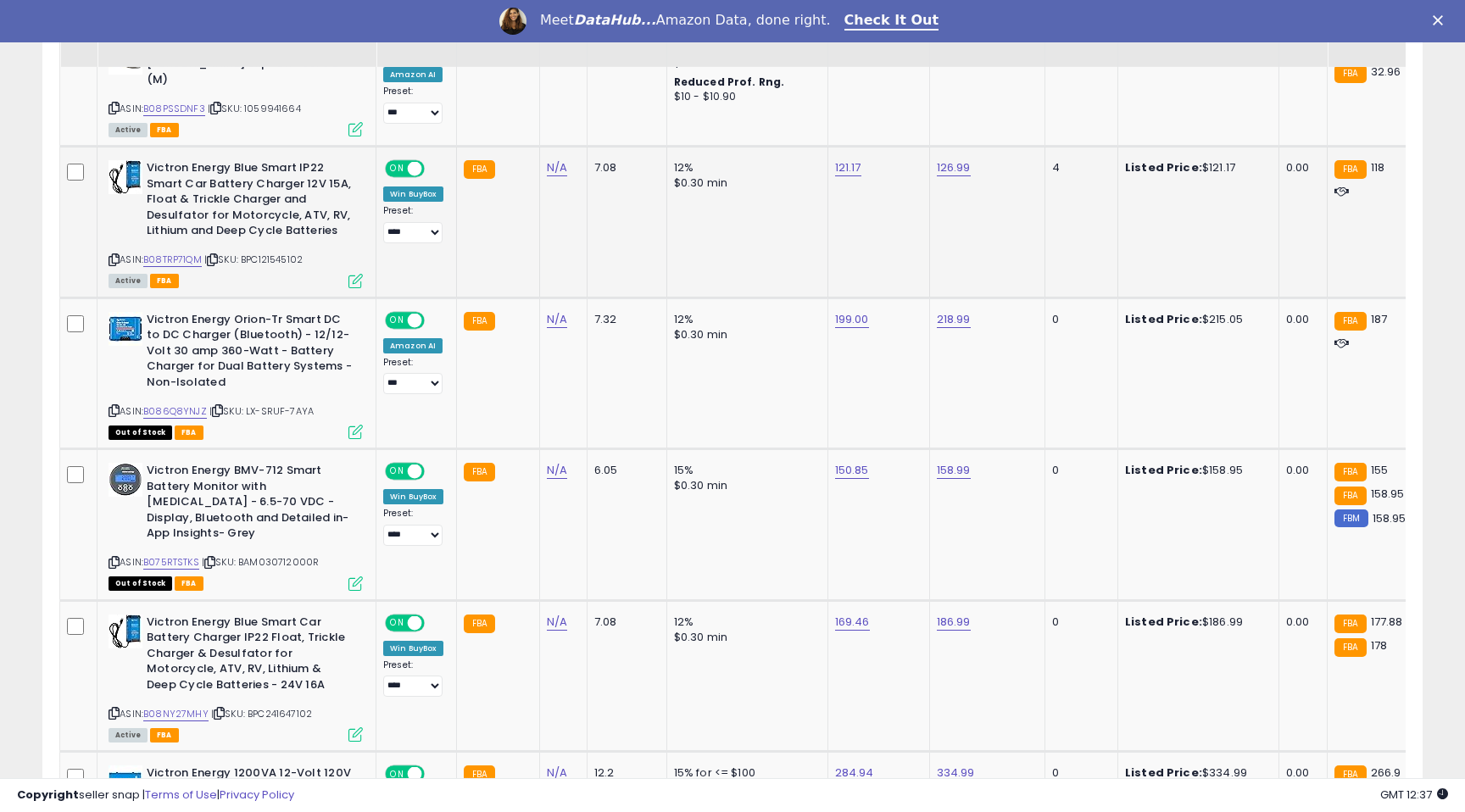
click at [349, 274] on icon at bounding box center [355, 281] width 14 height 14
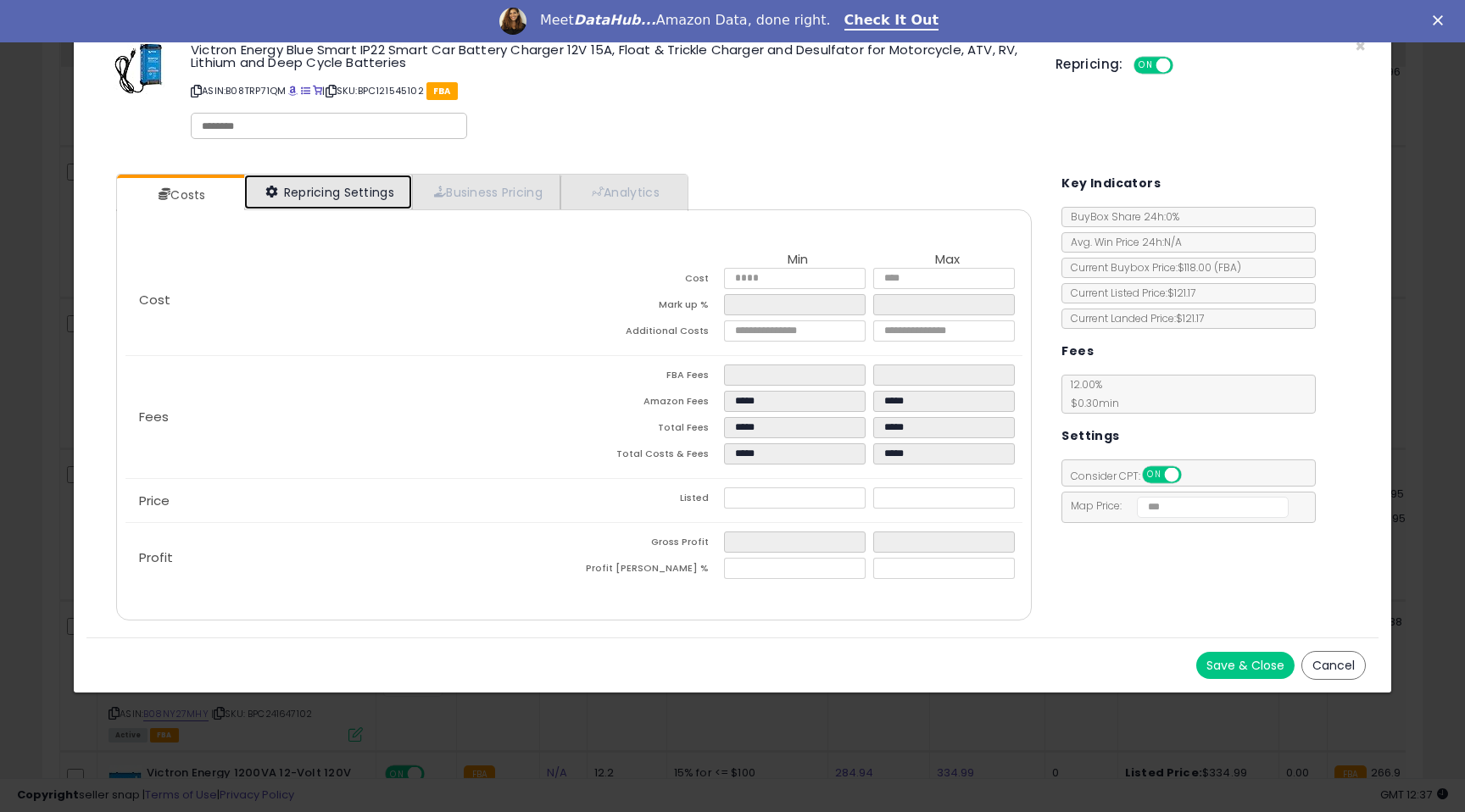
click at [348, 182] on link "Repricing Settings" at bounding box center [328, 192] width 168 height 34
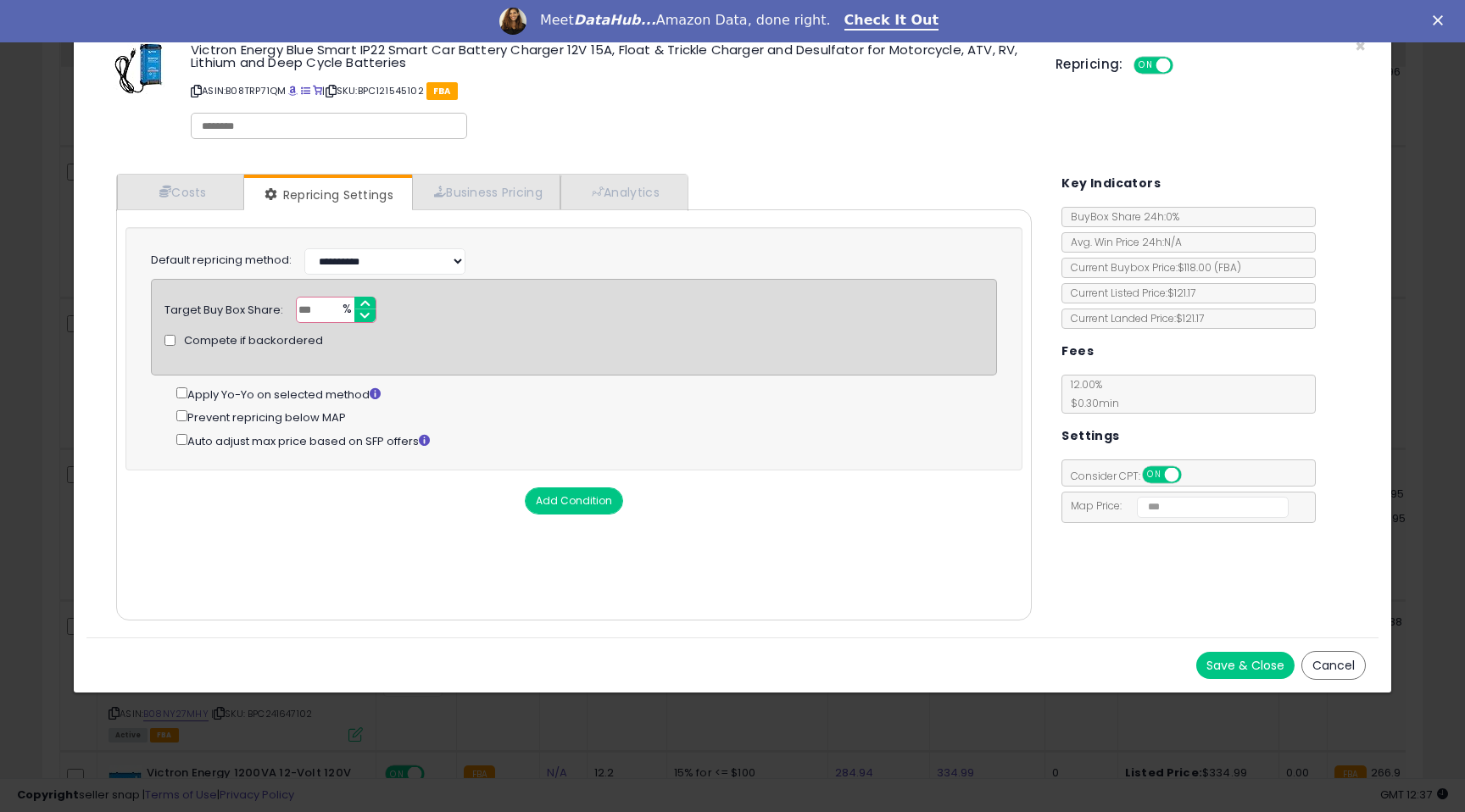
click at [42, 419] on div "× Close Victron Energy Blue Smart IP22 Smart Car Battery Charger 12V 15A, Float…" at bounding box center [732, 406] width 1465 height 812
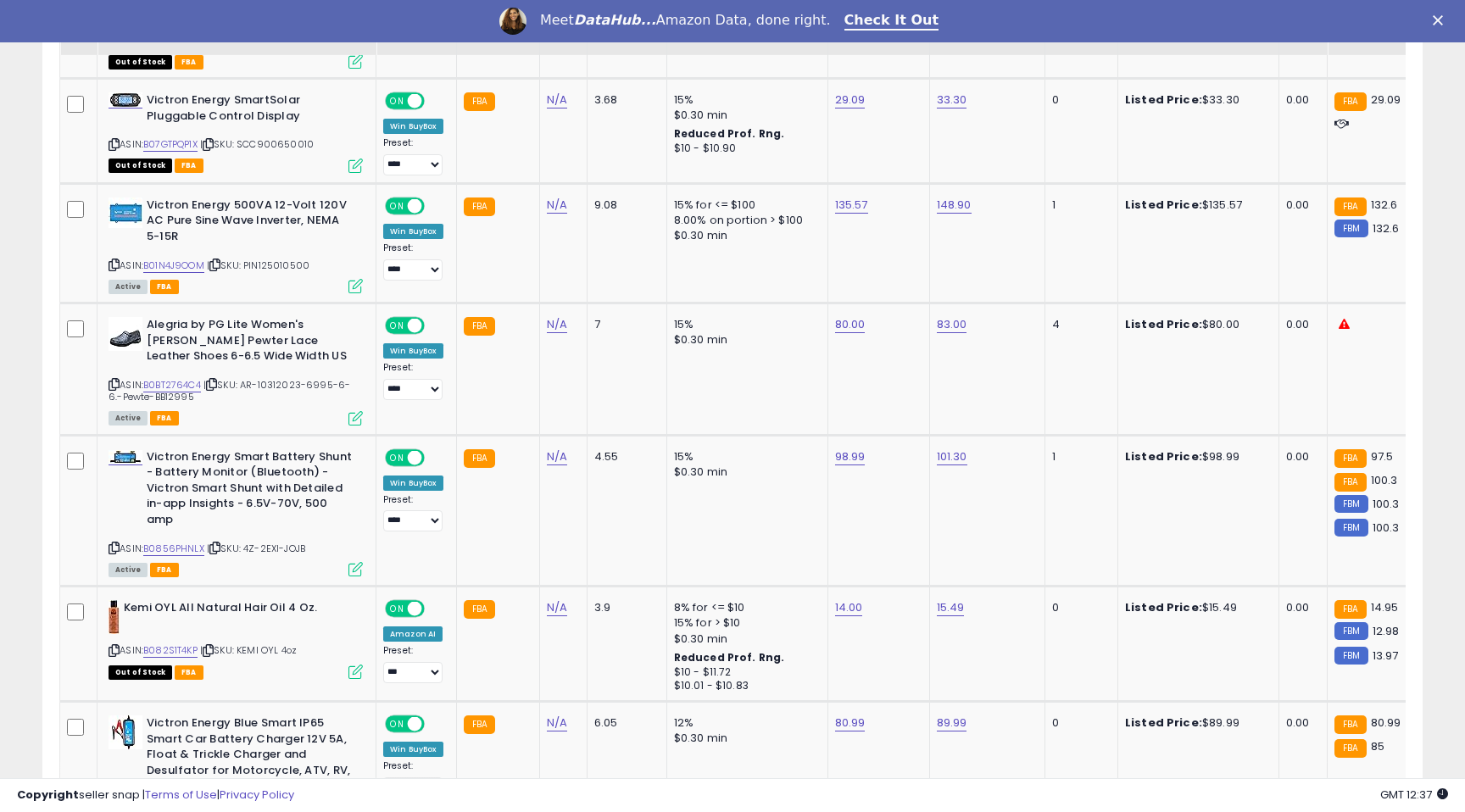
scroll to position [3160, 0]
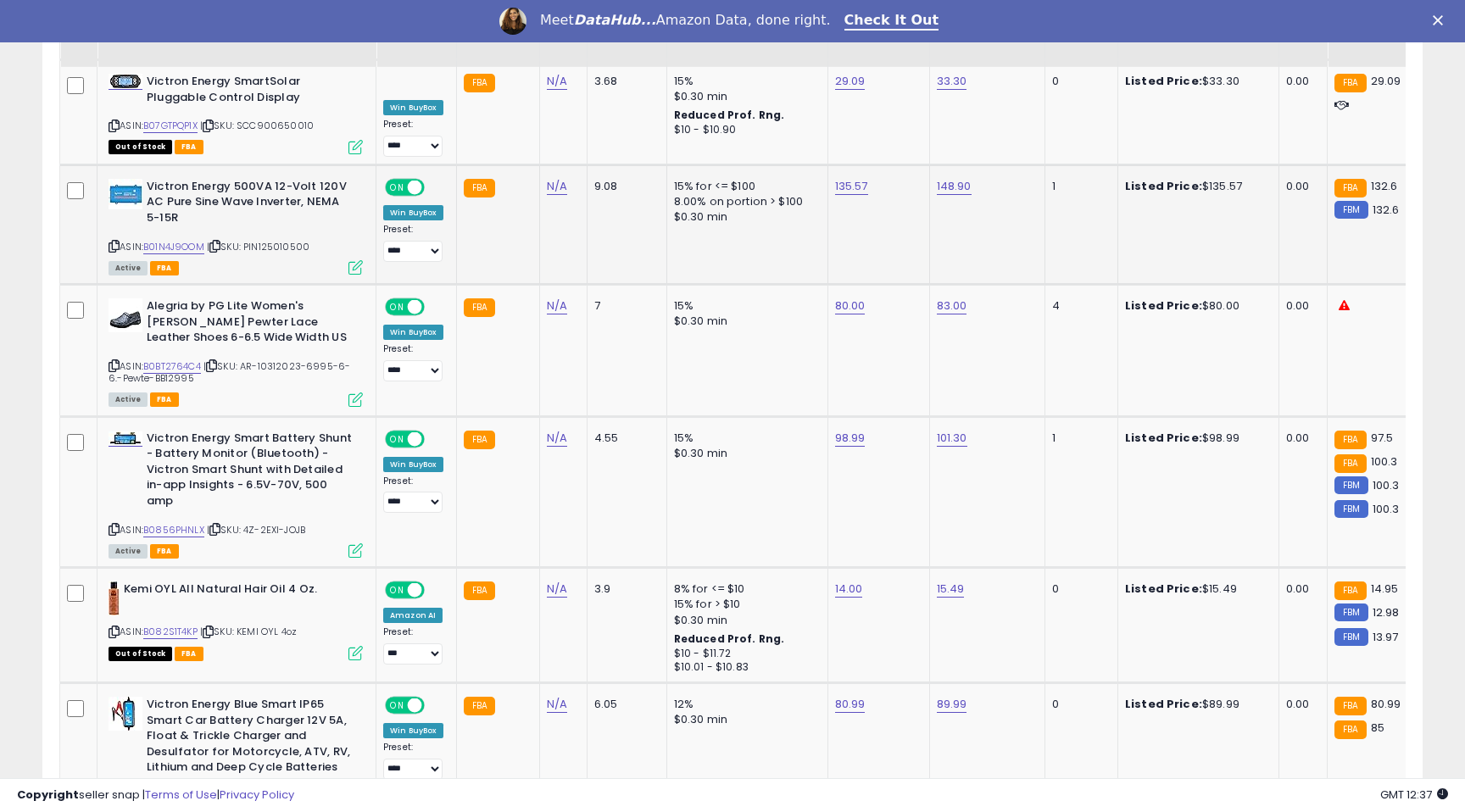
click at [356, 260] on icon at bounding box center [355, 267] width 14 height 14
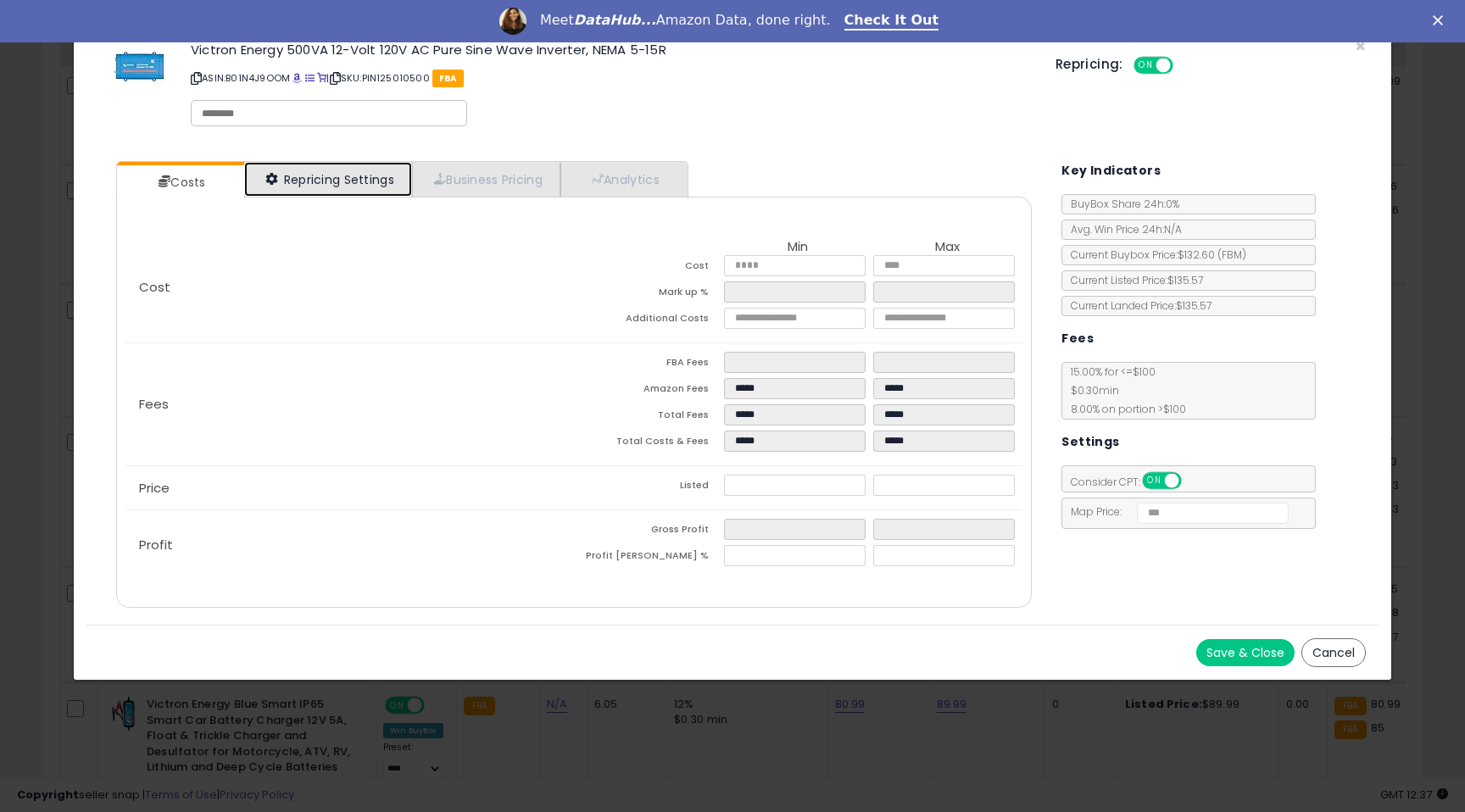
click at [338, 189] on link "Repricing Settings" at bounding box center [328, 179] width 168 height 34
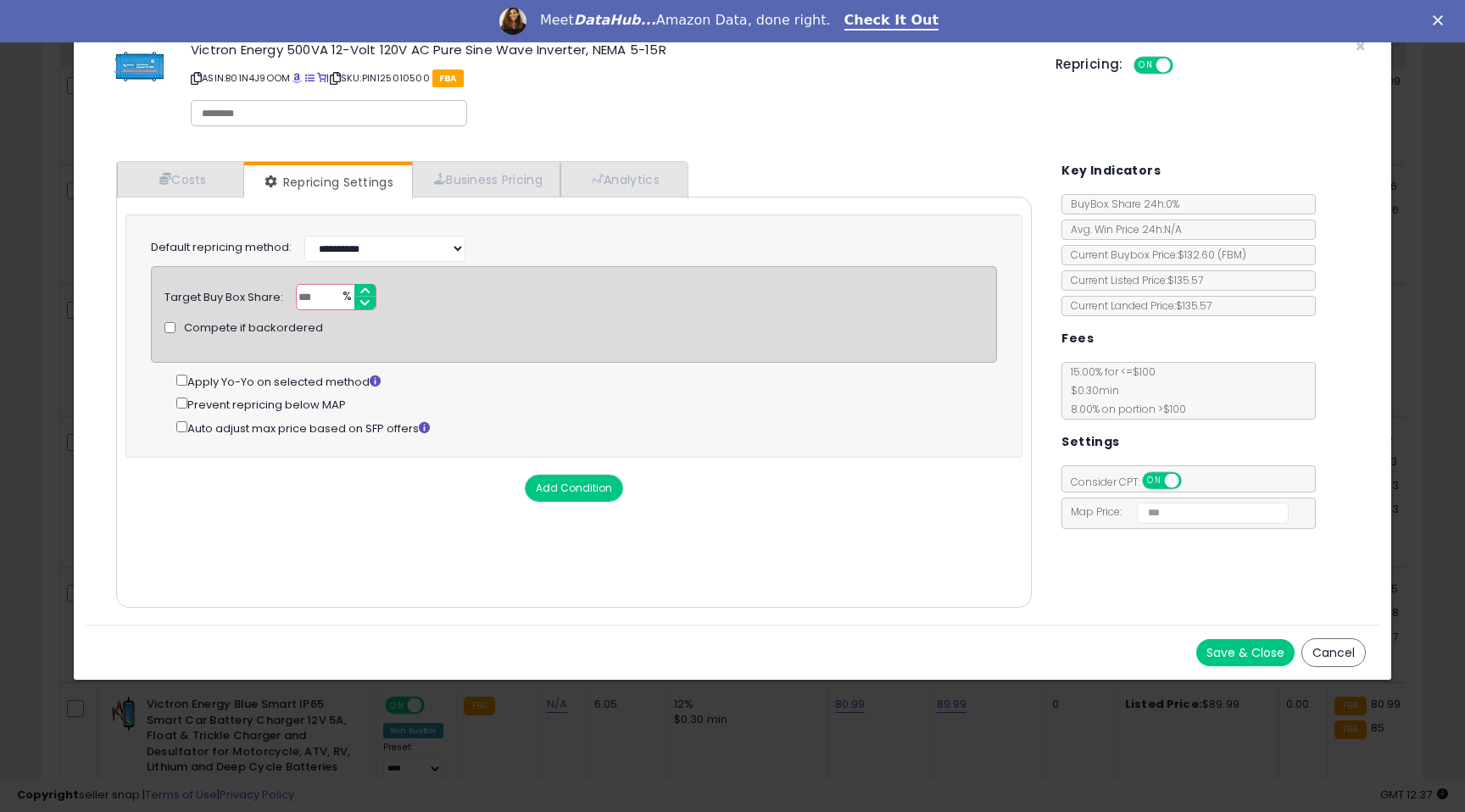
click at [14, 355] on div "× Close Victron Energy 500VA 12-Volt 120V AC Pure Sine Wave Inverter, NEMA 5-15…" at bounding box center [732, 406] width 1465 height 812
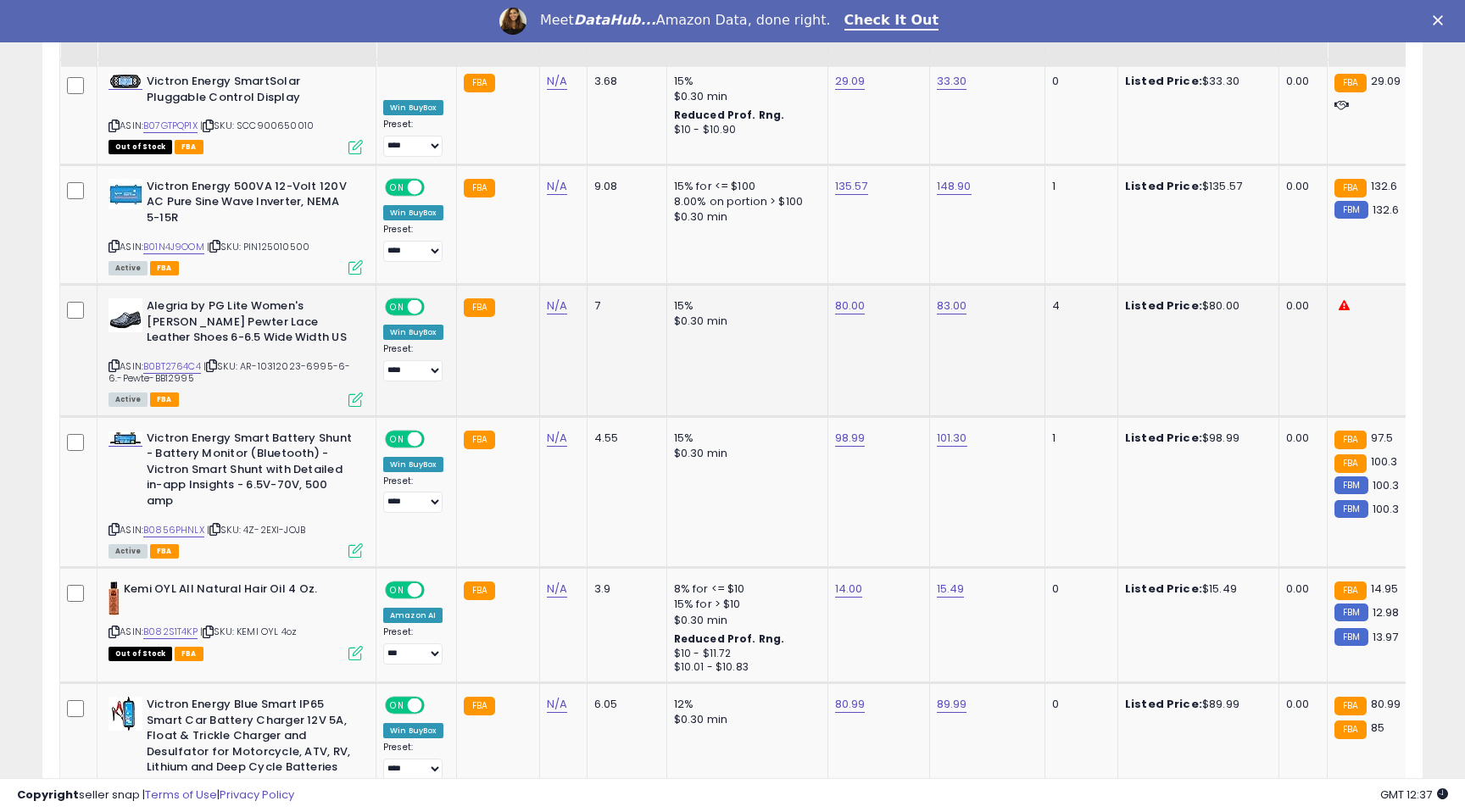
click at [347, 393] on div "Active FBA" at bounding box center [236, 398] width 254 height 11
click at [355, 393] on icon at bounding box center [355, 399] width 14 height 14
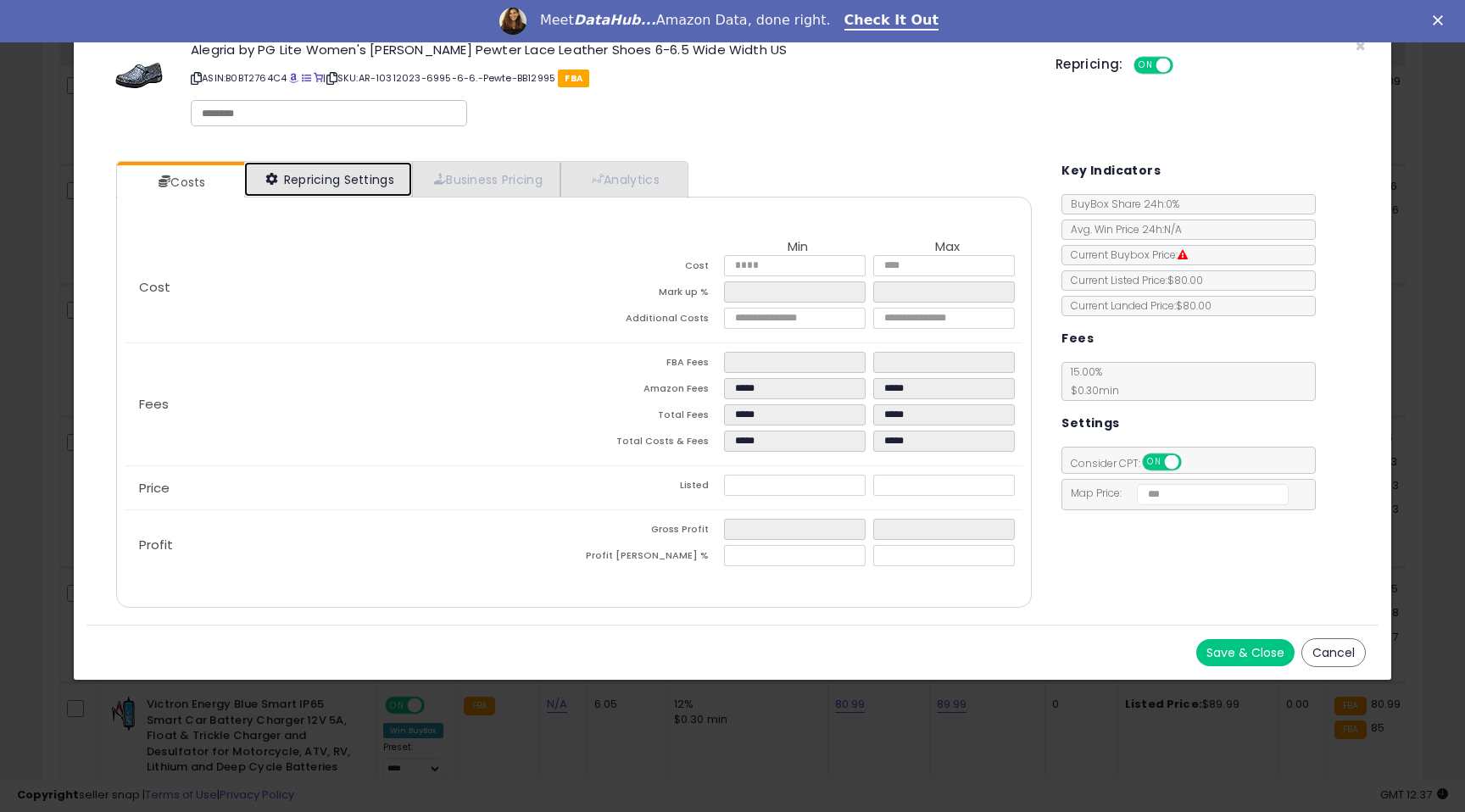
click at [269, 184] on link "Repricing Settings" at bounding box center [328, 179] width 168 height 34
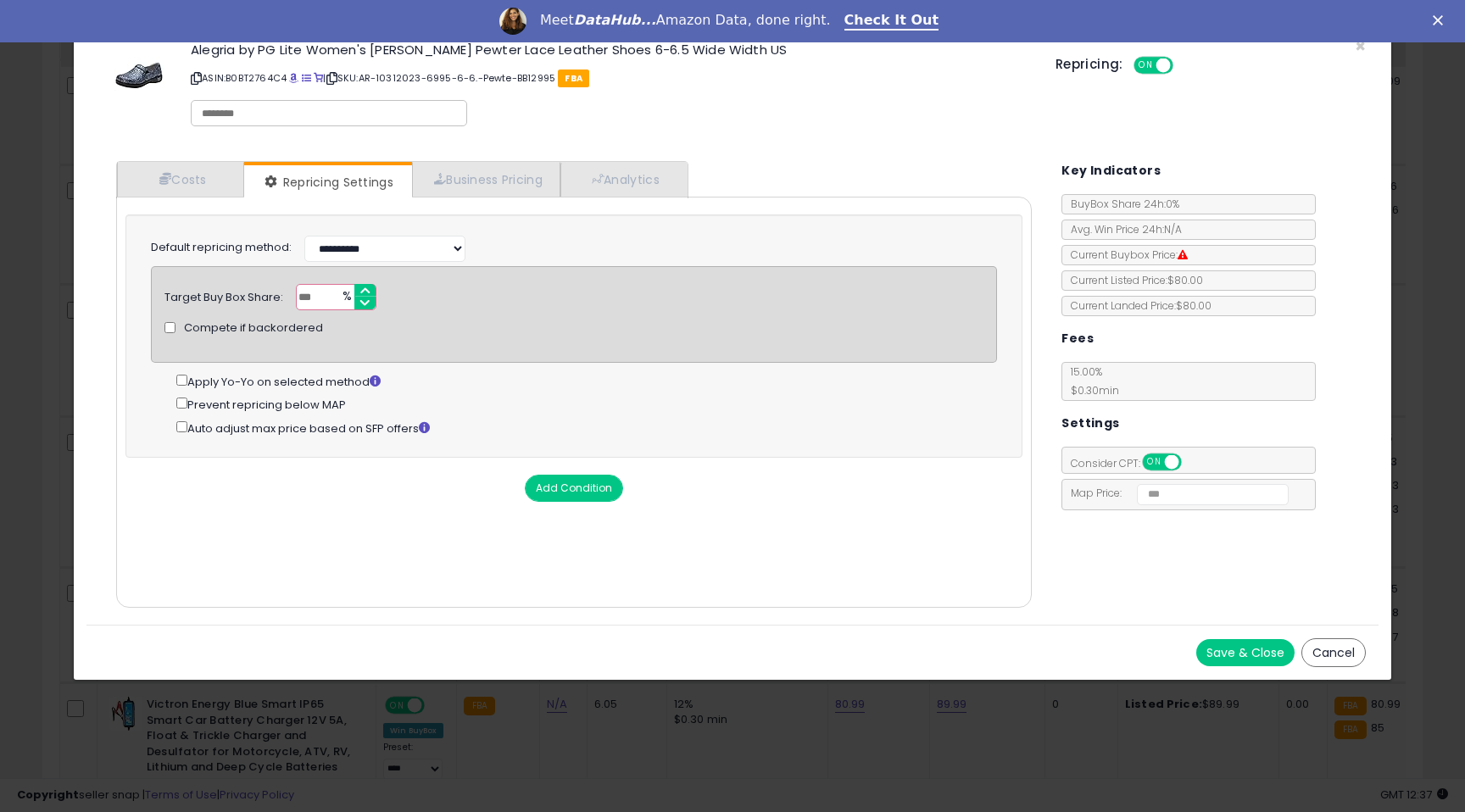
click at [53, 259] on div "× Close Alegria by PG Lite Women's [PERSON_NAME] Pewter Lace Leather Shoes 6-6.…" at bounding box center [732, 406] width 1465 height 812
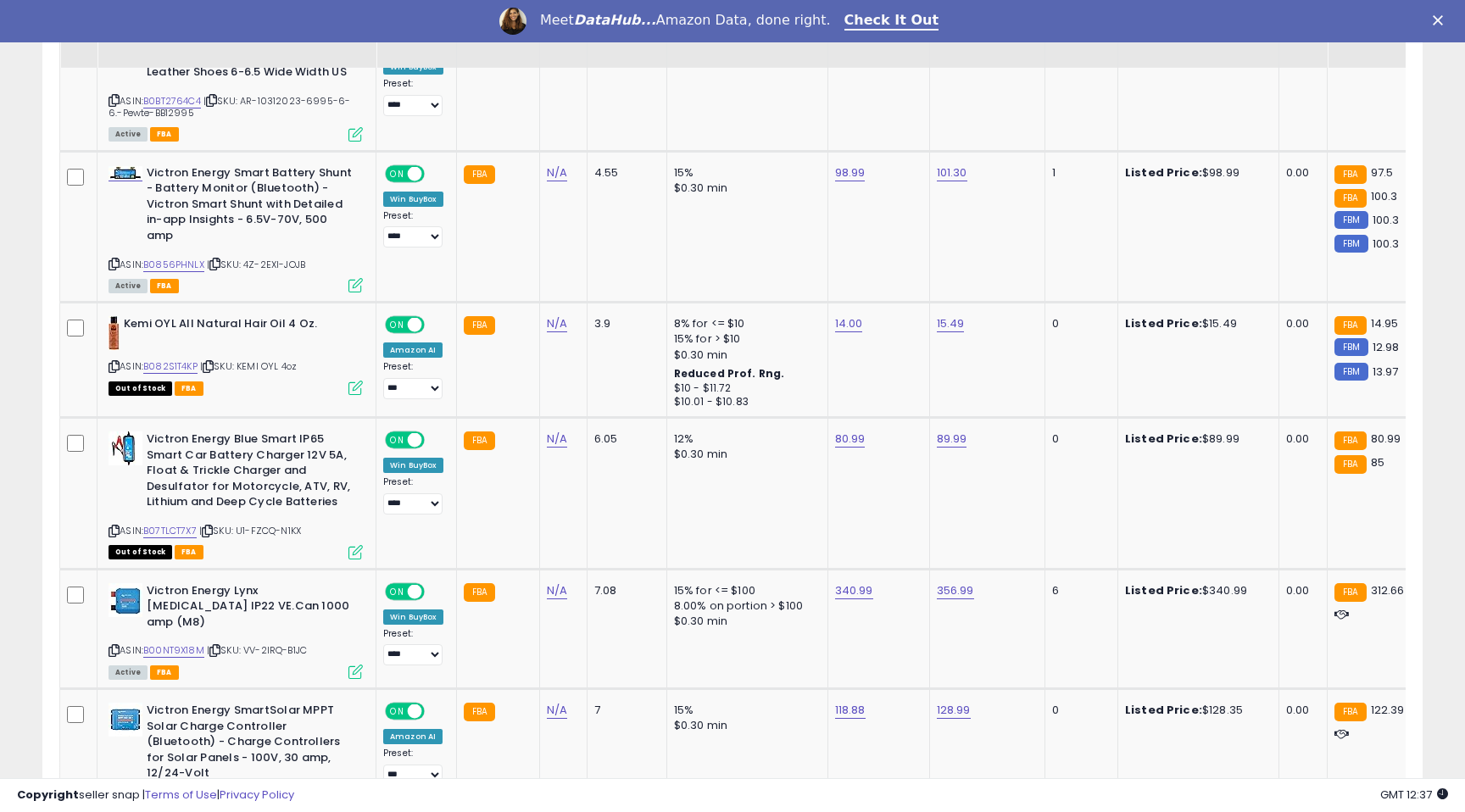
scroll to position [3427, 0]
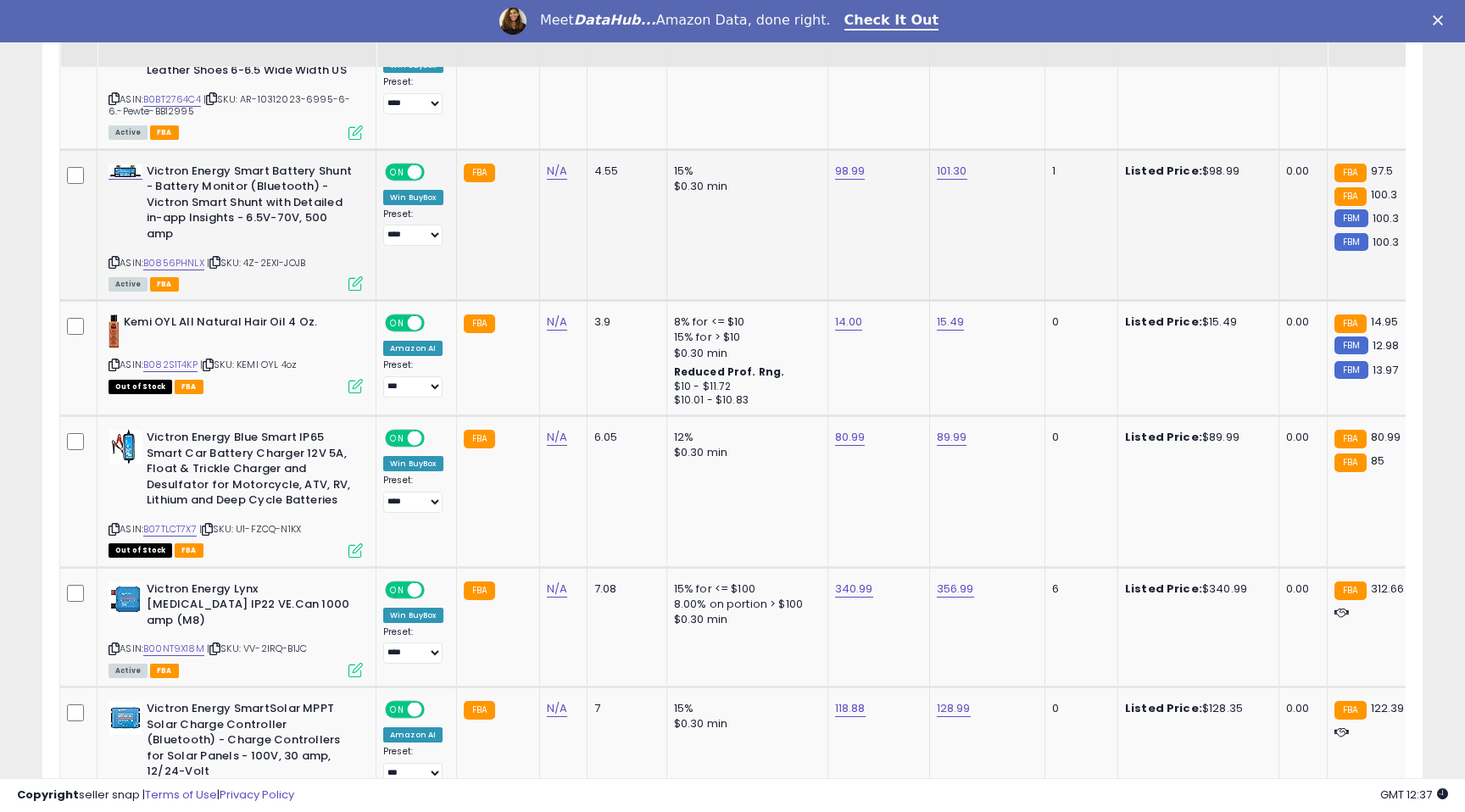
click at [354, 276] on icon at bounding box center [355, 283] width 14 height 14
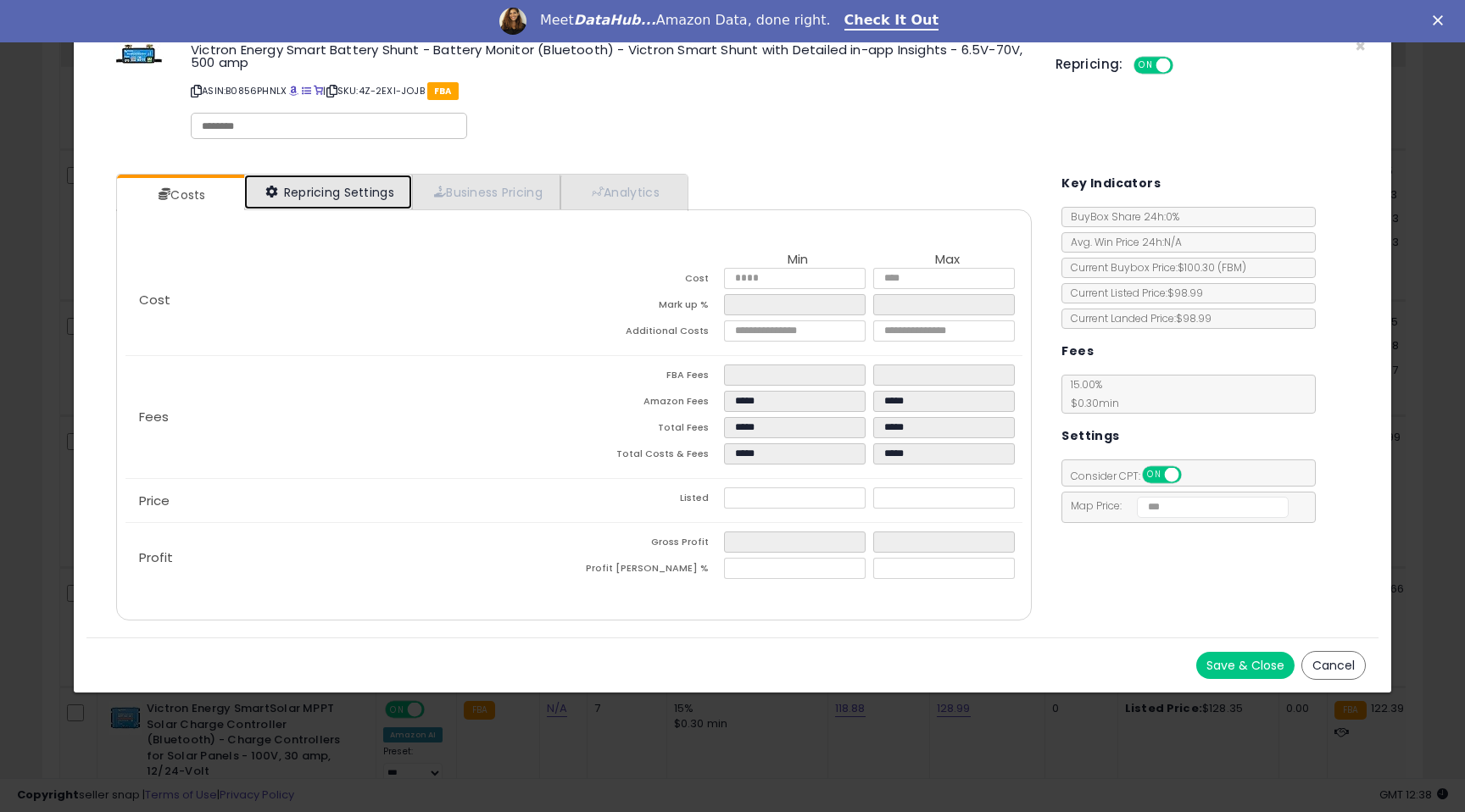
click at [304, 188] on link "Repricing Settings" at bounding box center [328, 192] width 168 height 34
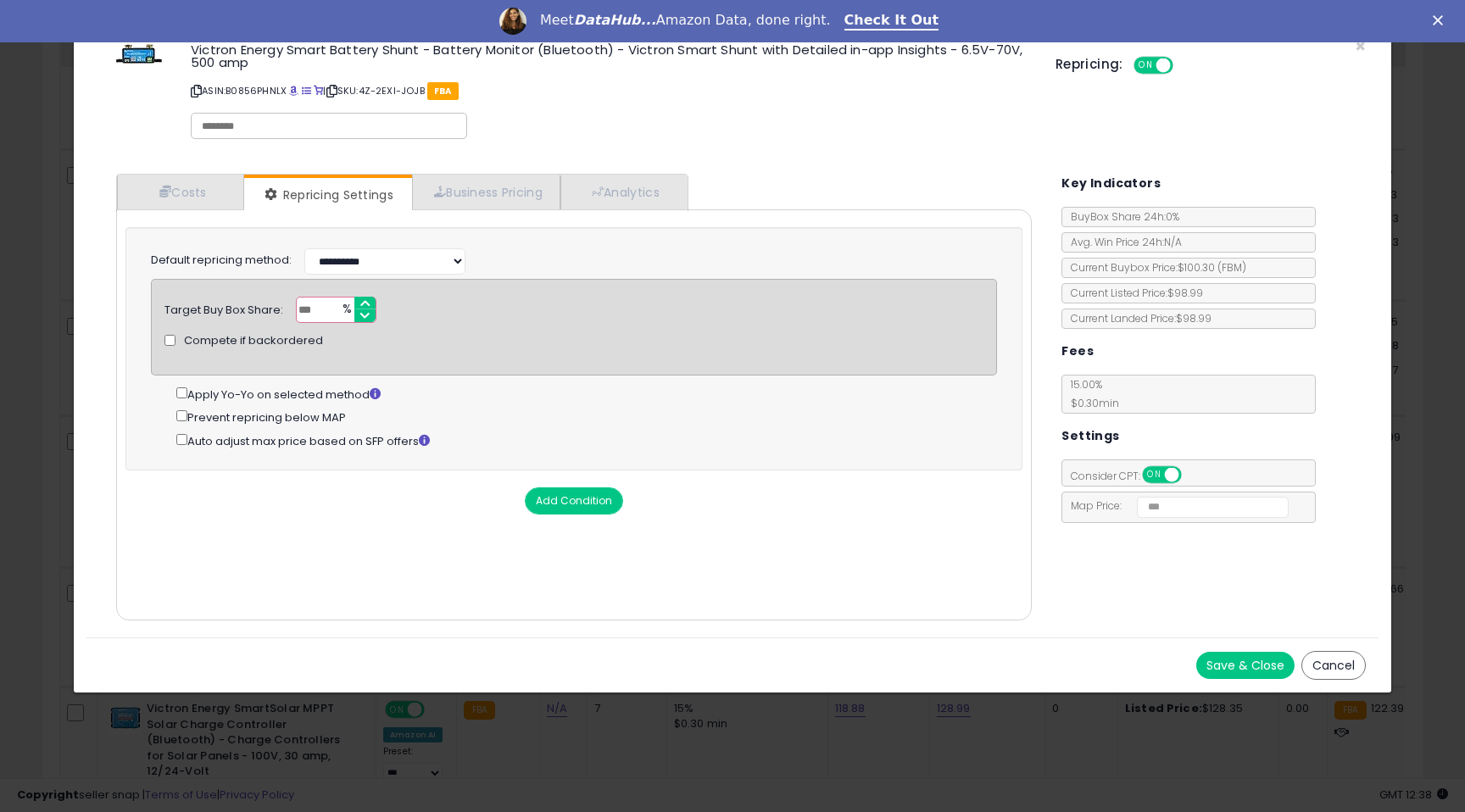
click at [19, 270] on div "× Close Victron Energy Smart Battery [MEDICAL_DATA] - Battery Monitor (Bluetoot…" at bounding box center [732, 406] width 1465 height 812
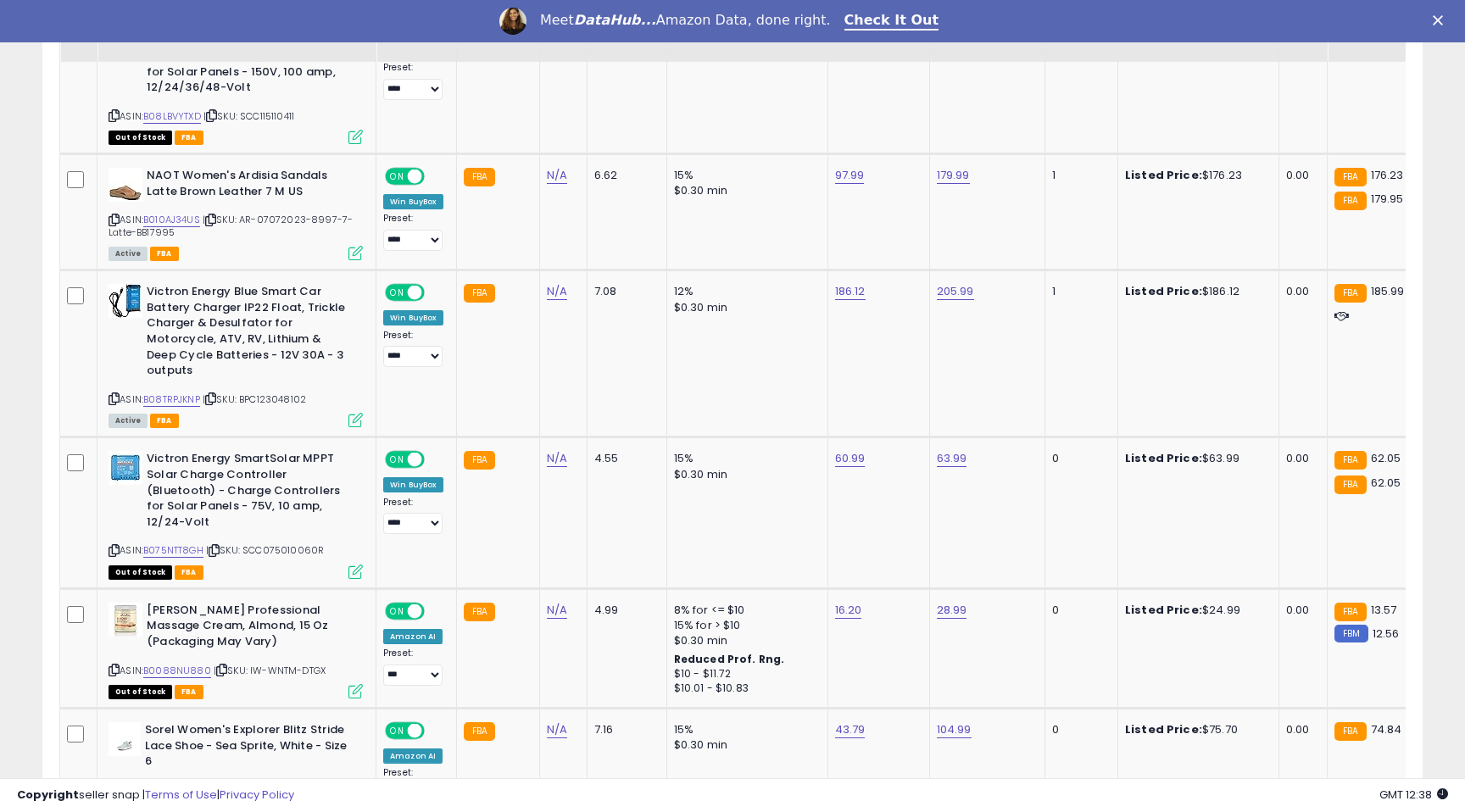
scroll to position [4390, 0]
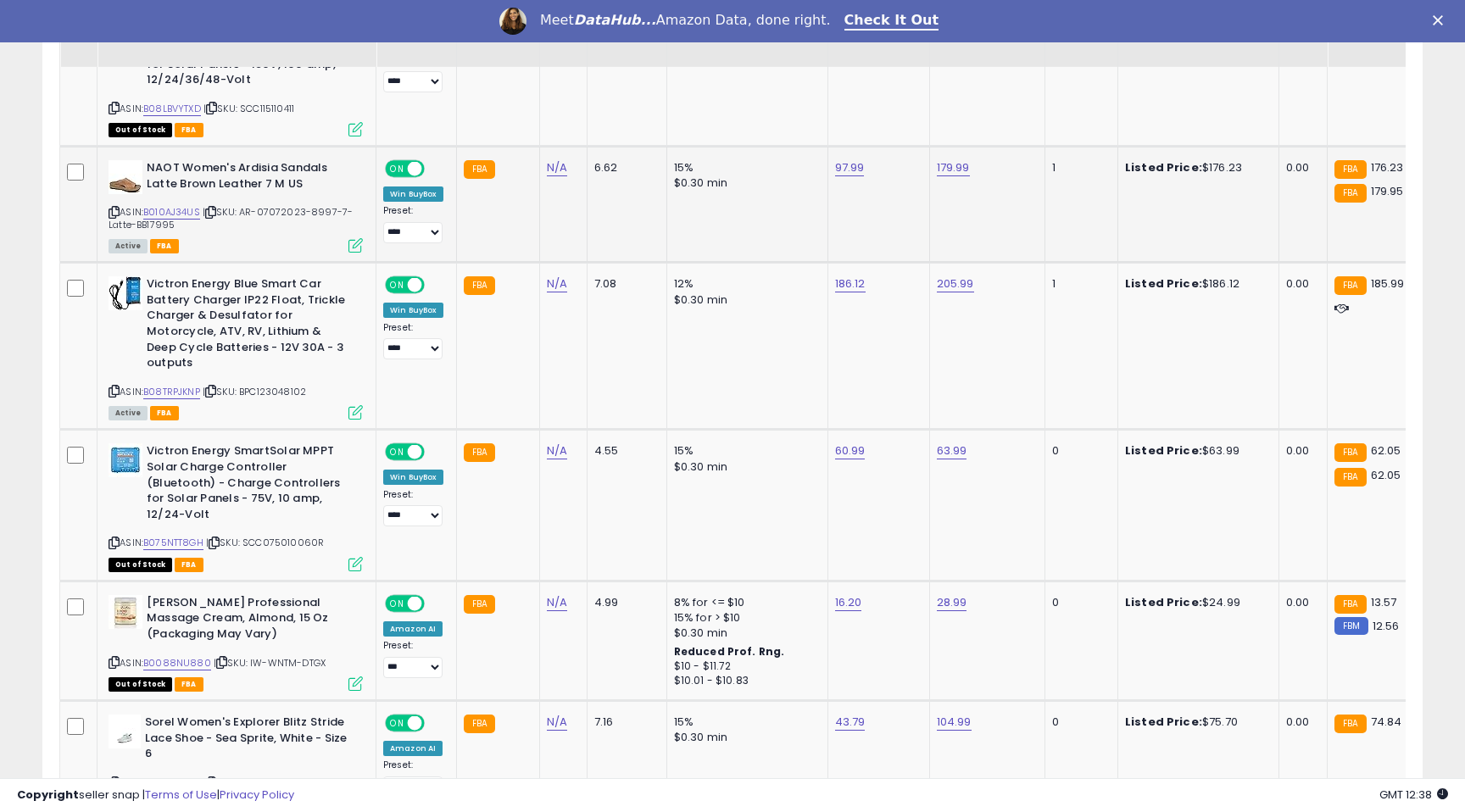
click at [360, 238] on icon at bounding box center [355, 245] width 14 height 14
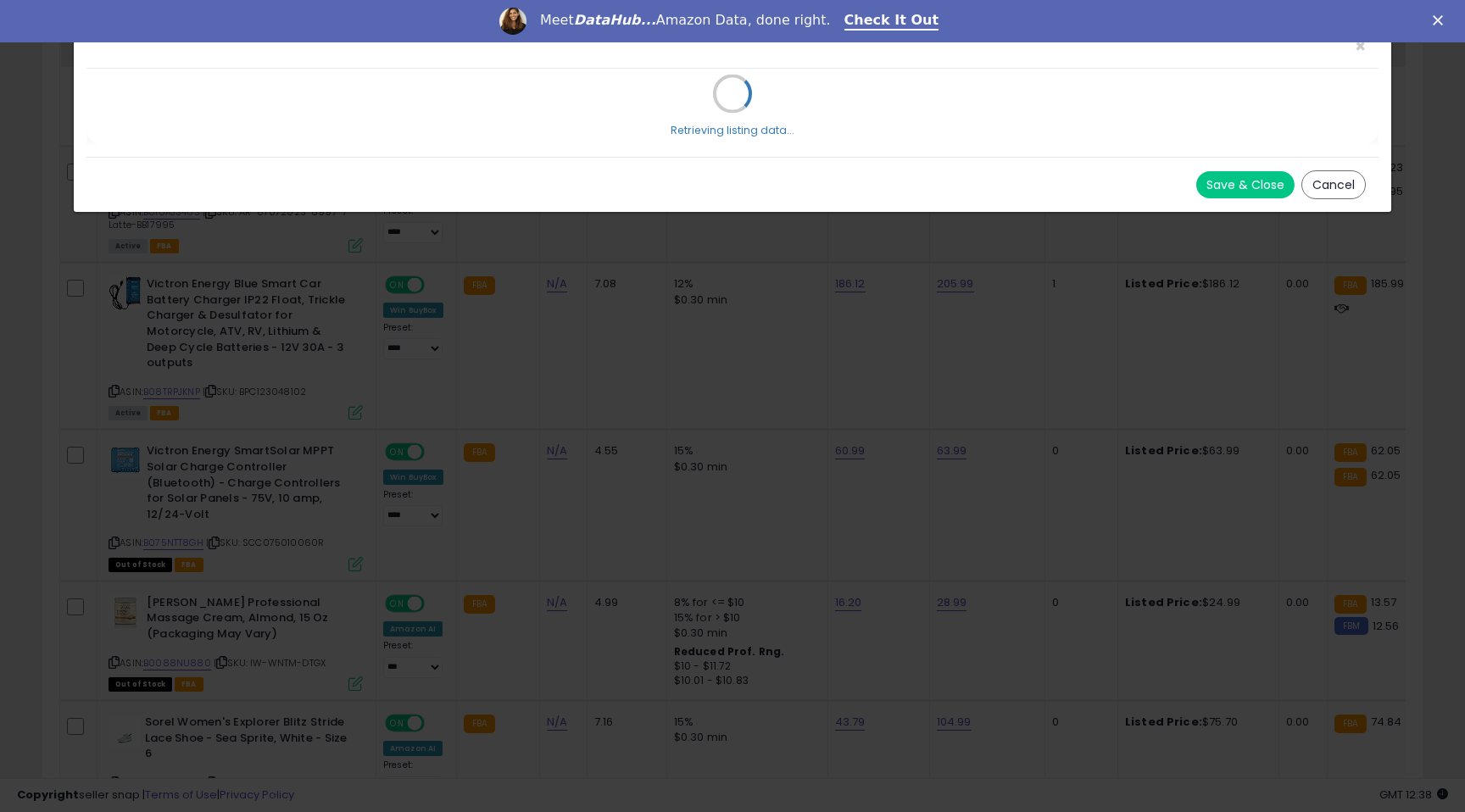
select select "******"
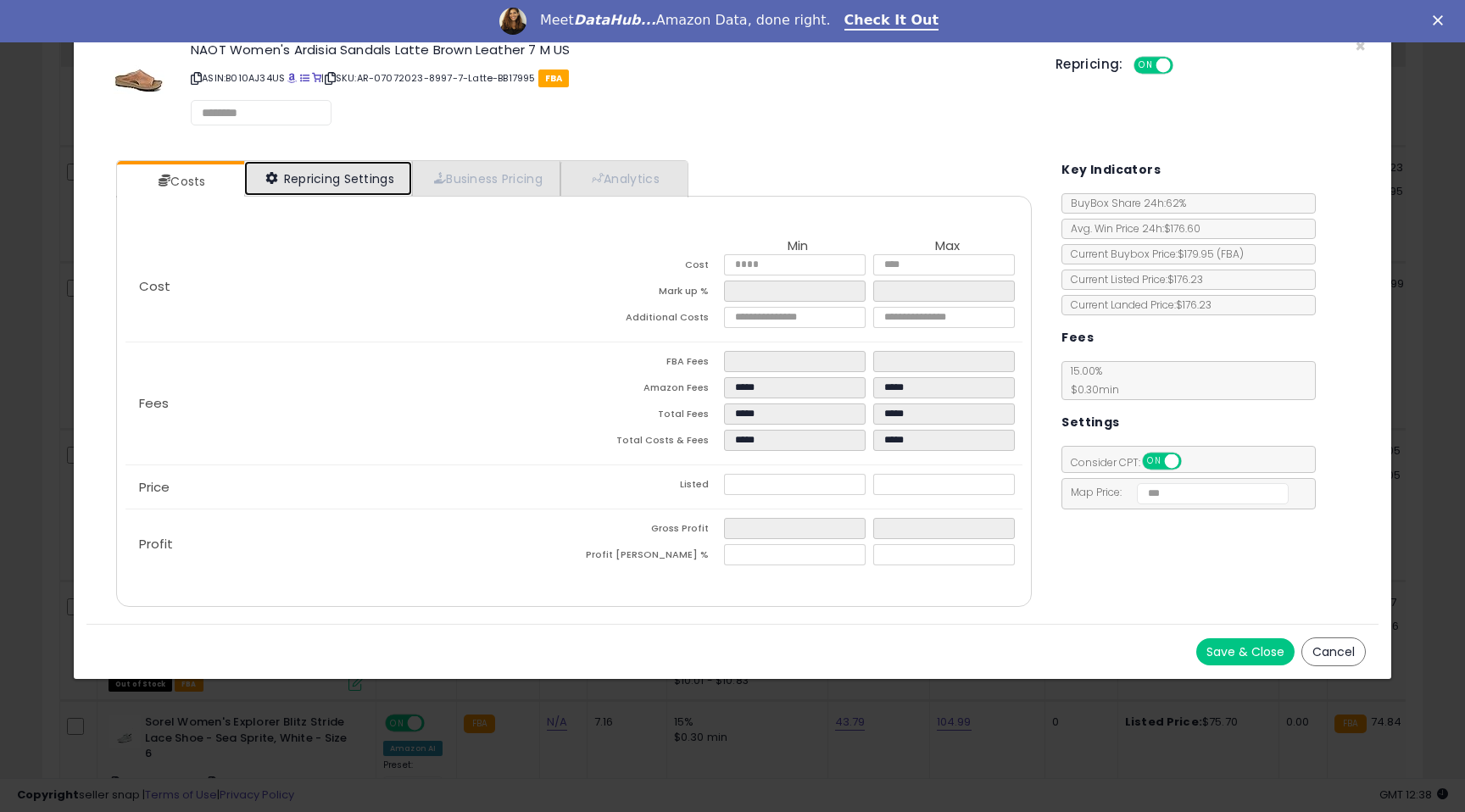
click at [326, 169] on link "Repricing Settings" at bounding box center [328, 179] width 168 height 34
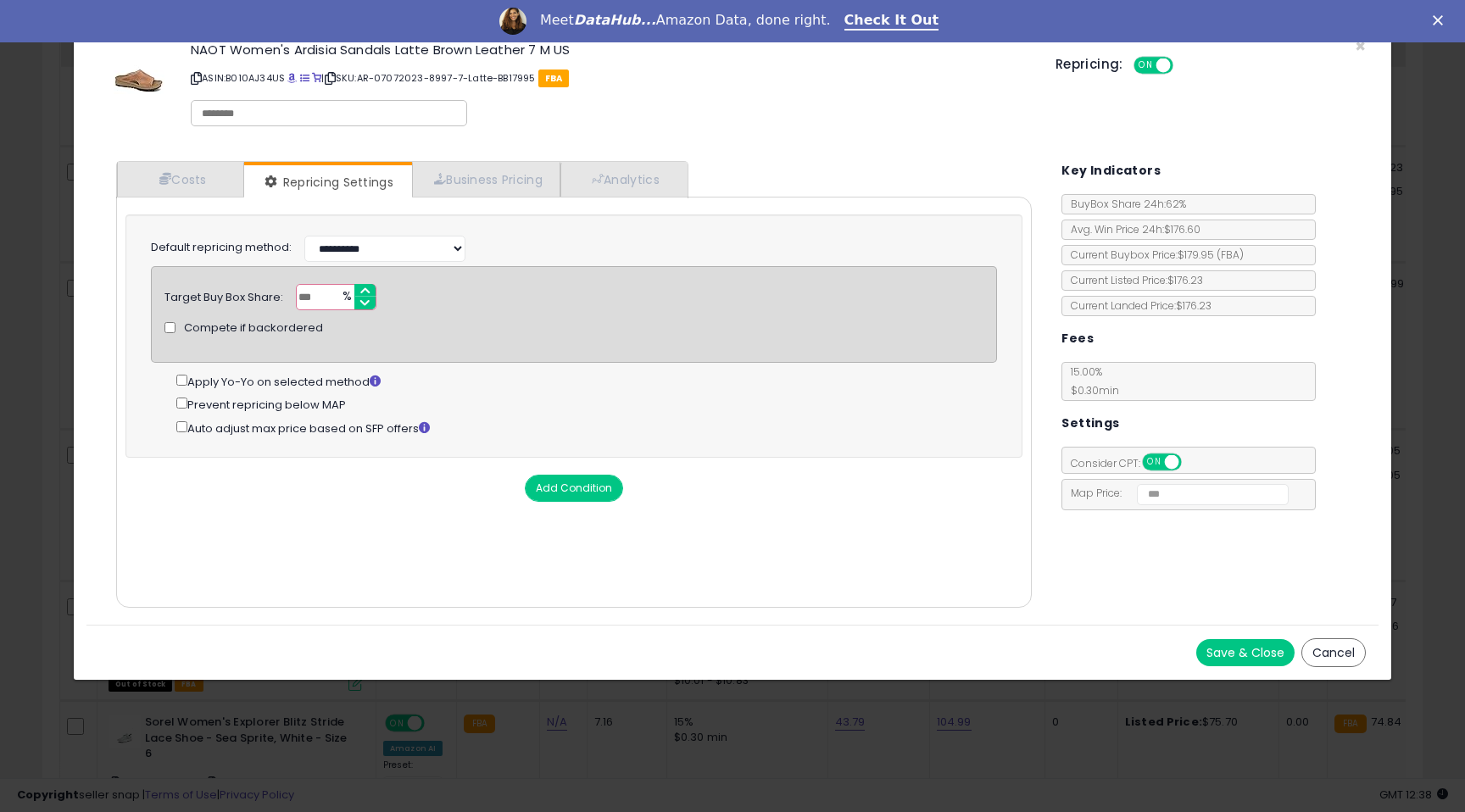
click at [45, 224] on div "× Close NAOT Women's Ardisia Sandals Latte Brown Leather 7 M US ASIN: B010AJ34U…" at bounding box center [732, 406] width 1465 height 812
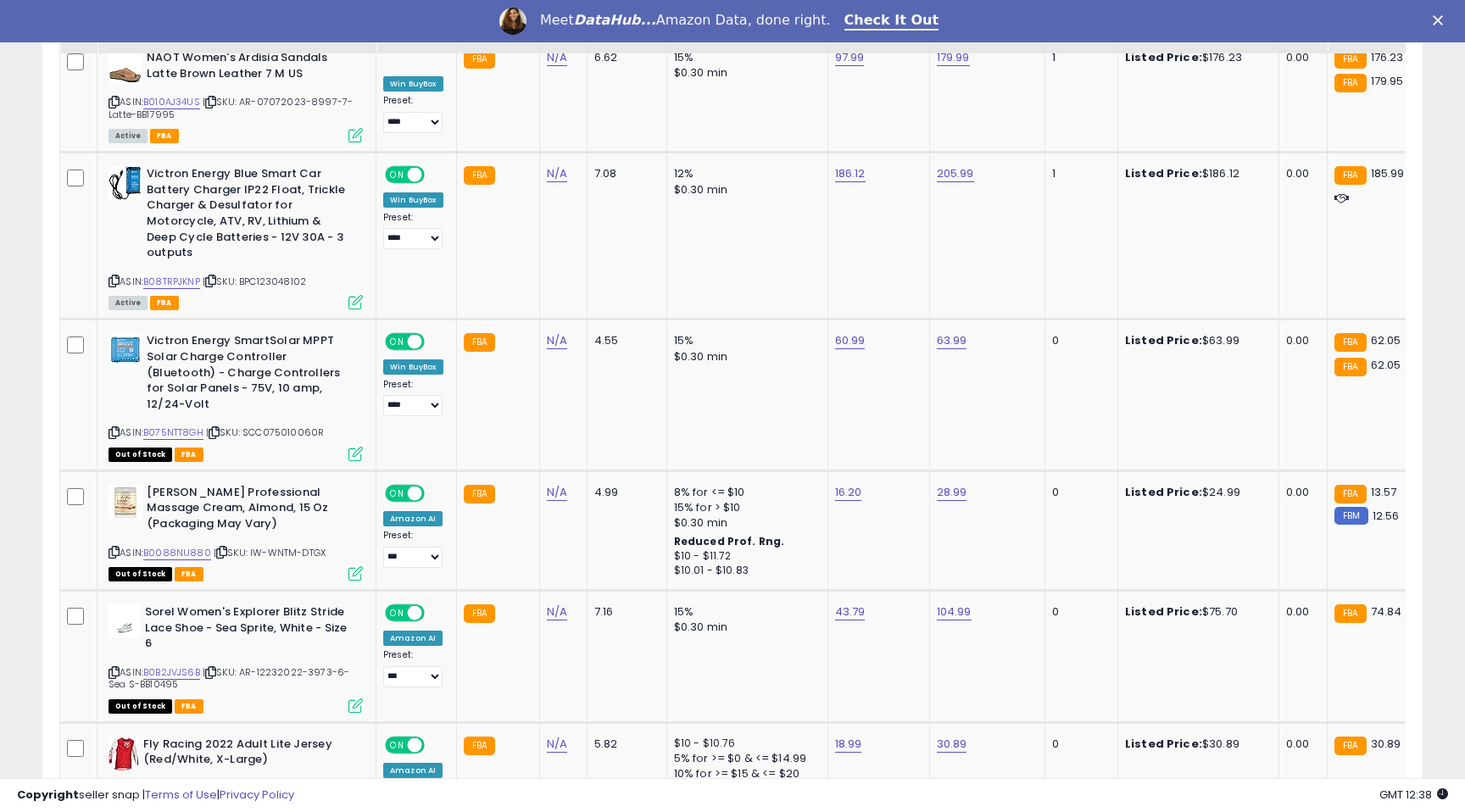
scroll to position [4508, 0]
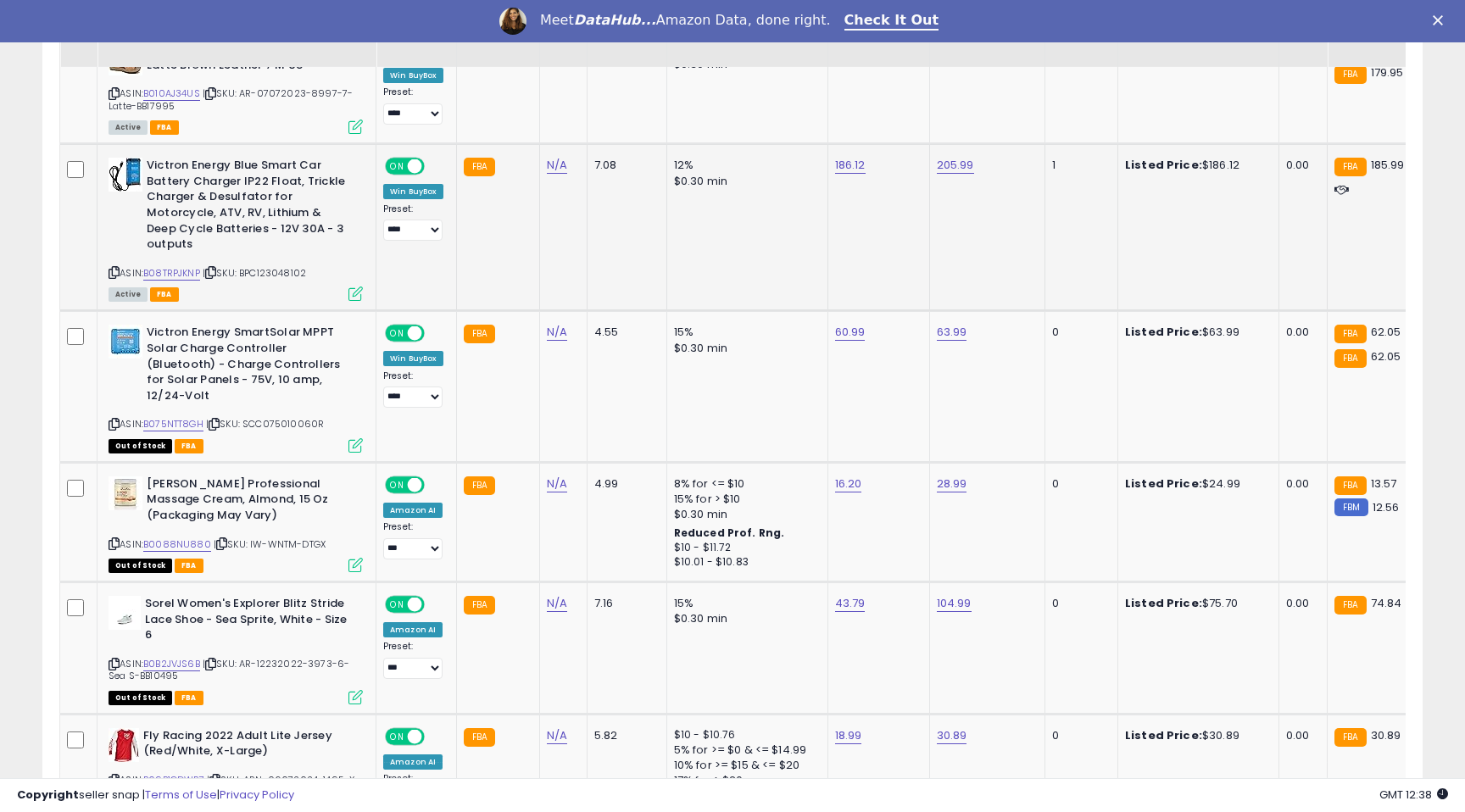
click at [364, 217] on td "Victron Energy Blue Smart Car Battery Charger IP22 Float, Trickle Charger & Des…" at bounding box center [237, 227] width 279 height 167
click at [358, 287] on icon at bounding box center [355, 293] width 14 height 14
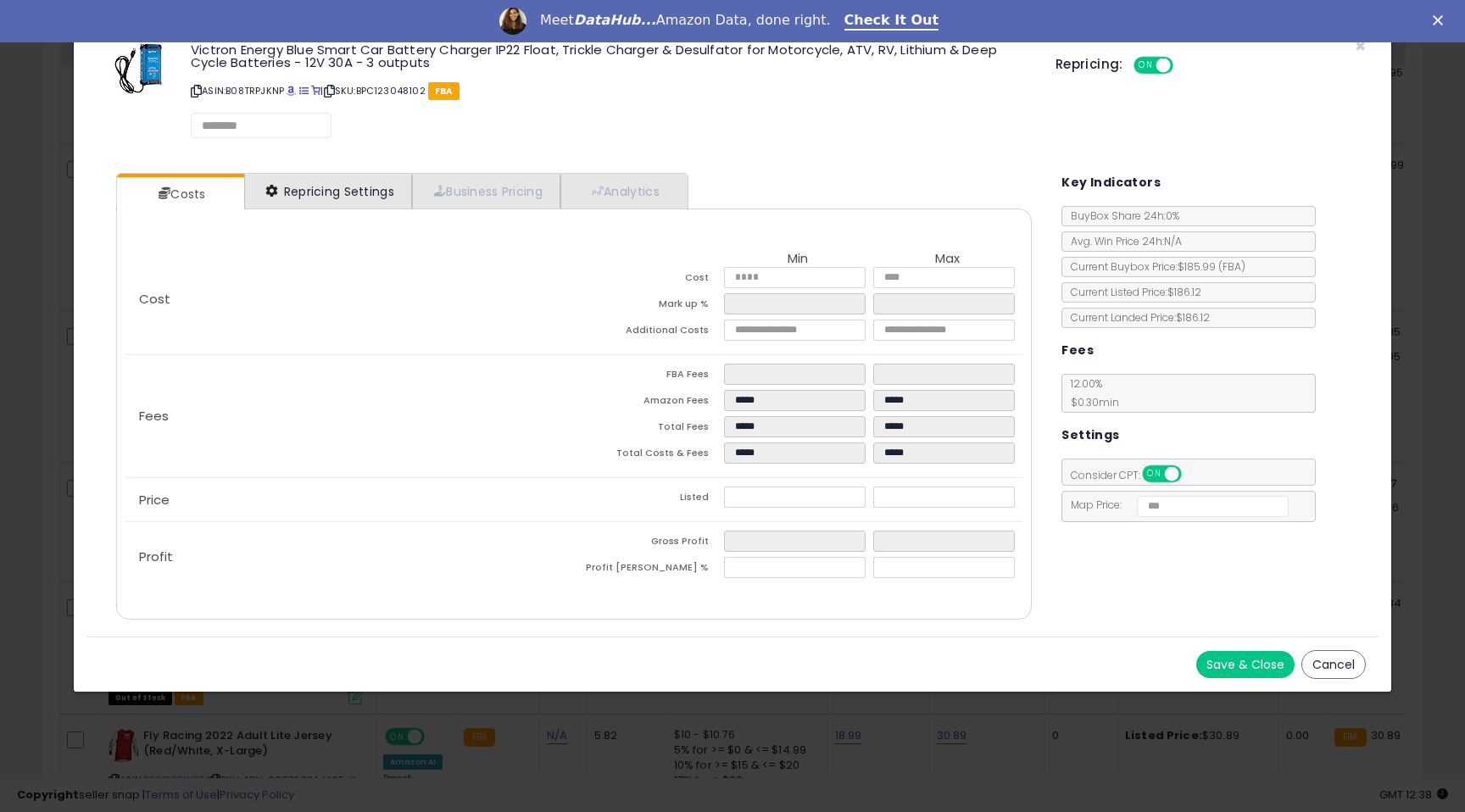
select select "******"
click at [302, 192] on link "Repricing Settings" at bounding box center [328, 191] width 168 height 34
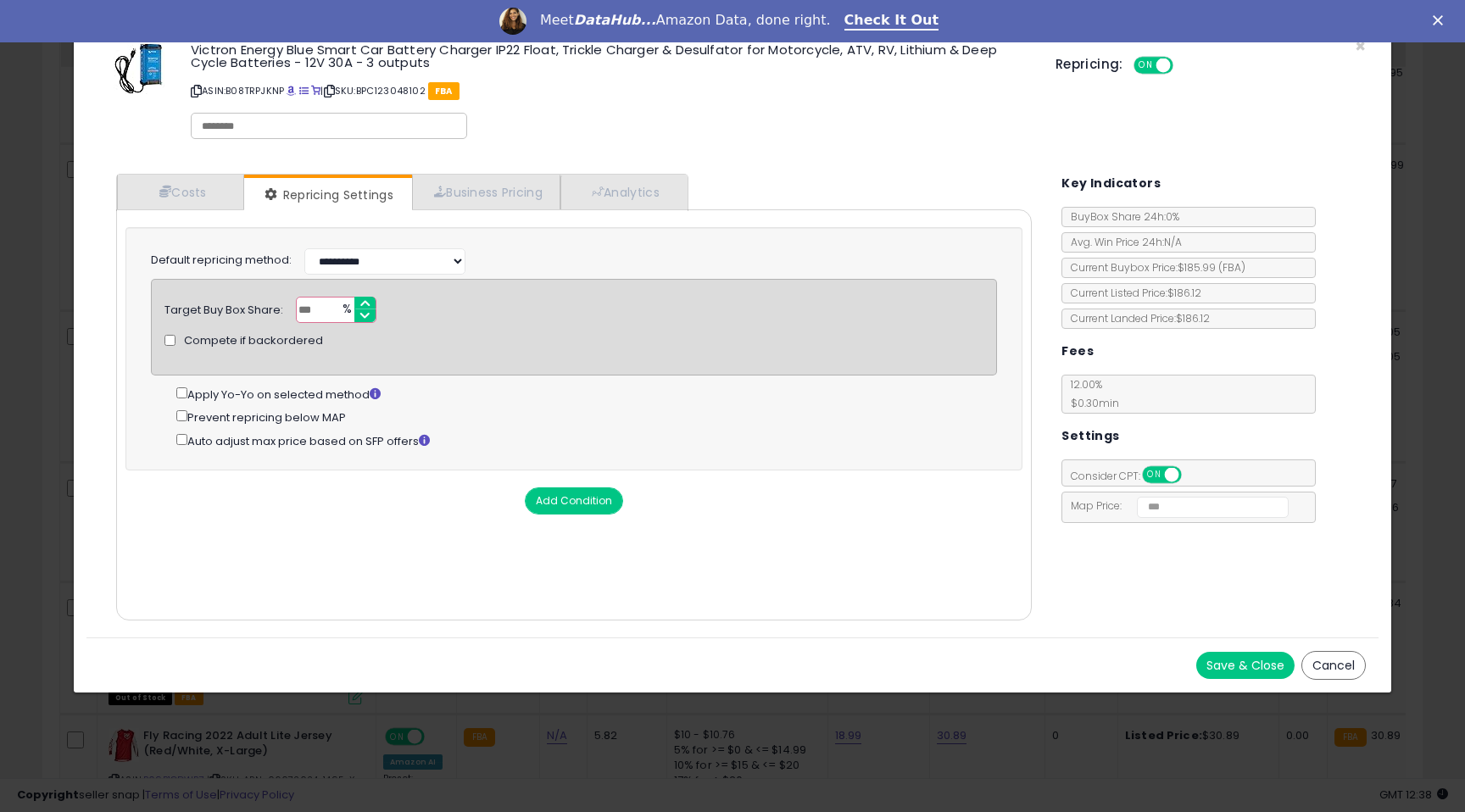
click at [15, 229] on div "× Close Victron Energy Blue Smart Car Battery Charger IP22 Float, Trickle Charg…" at bounding box center [732, 406] width 1465 height 812
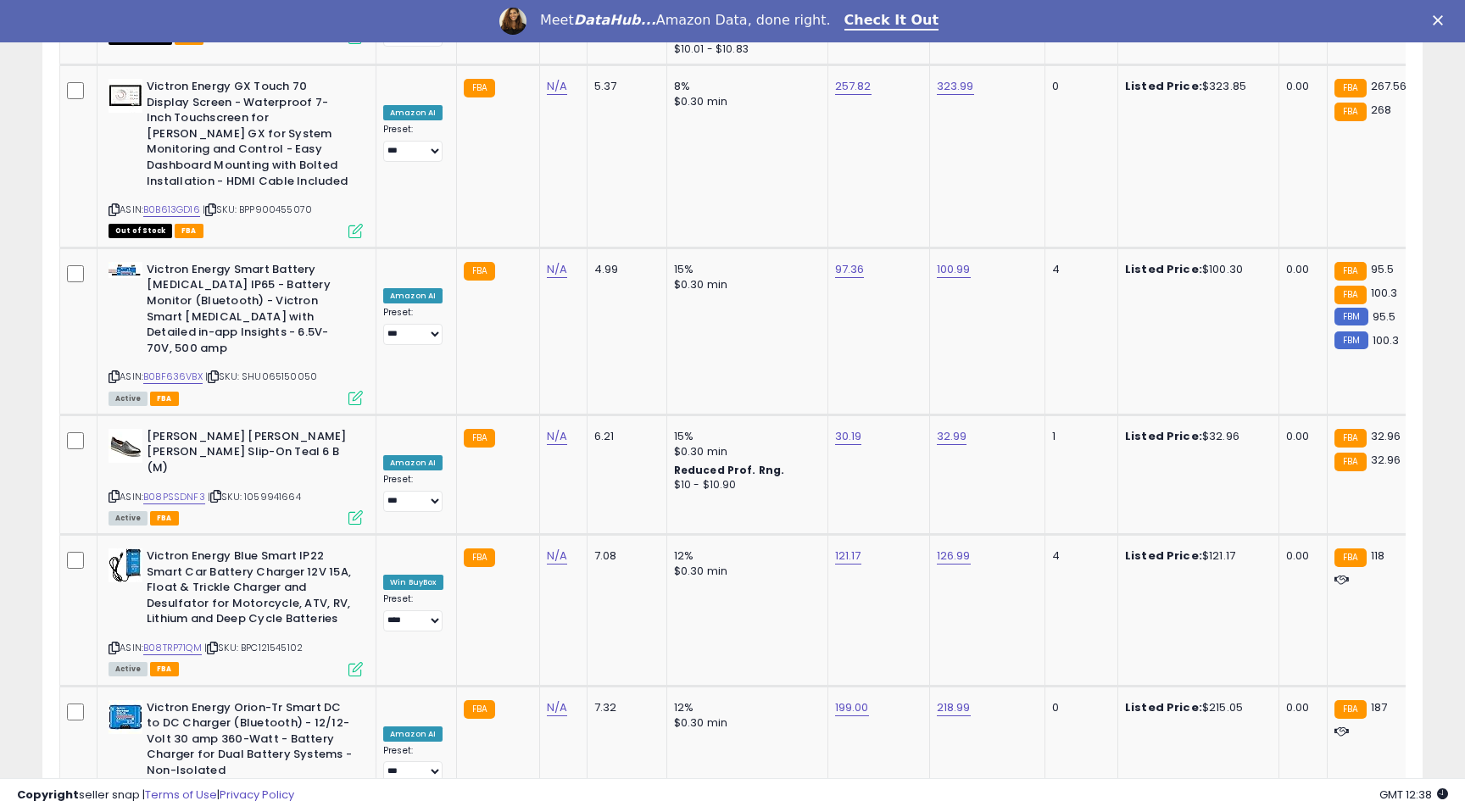
scroll to position [1279, 0]
